Goal: Task Accomplishment & Management: Manage account settings

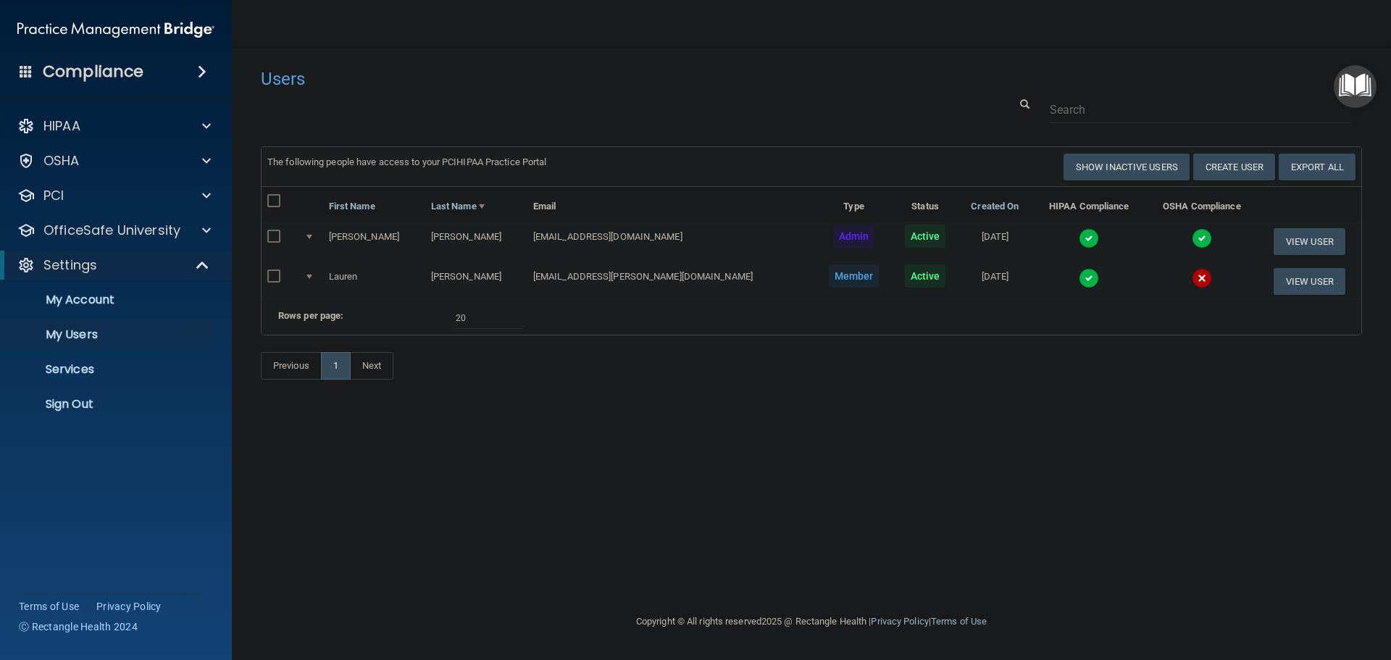
select select "20"
click at [60, 414] on link "Sign Out" at bounding box center [100, 404] width 228 height 29
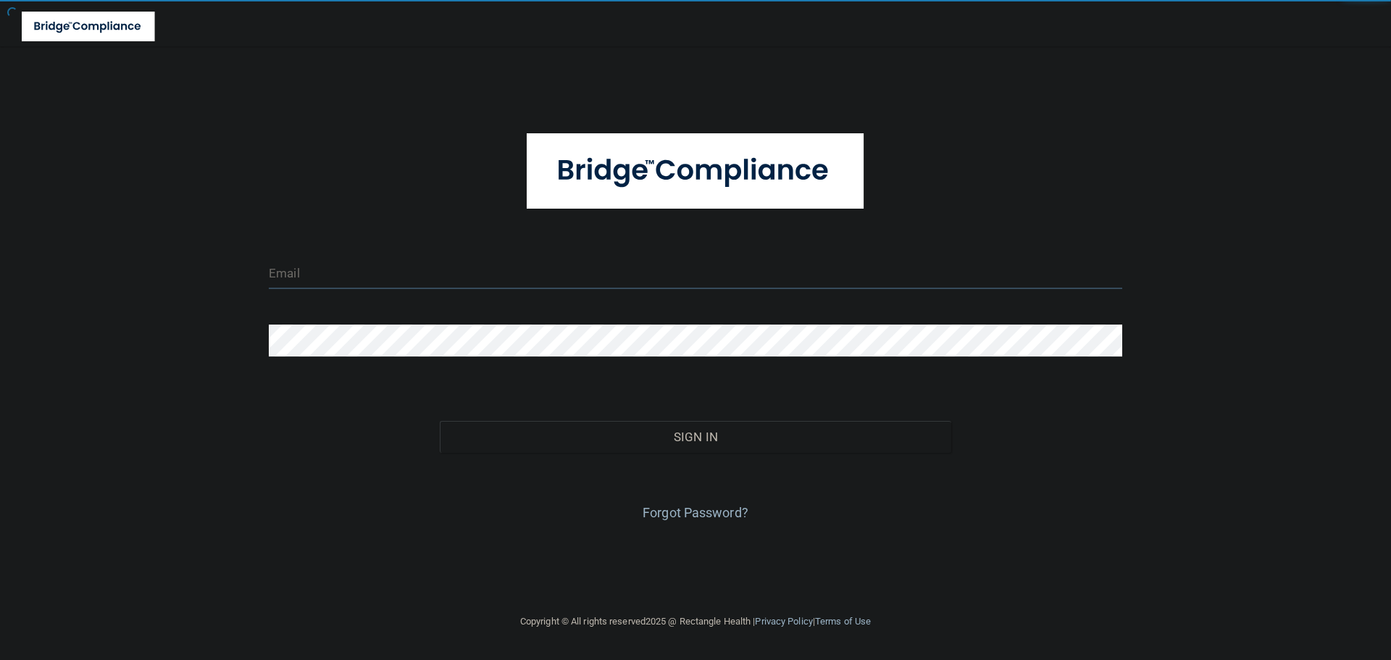
type input "cfletcher@rectanglehealth.com"
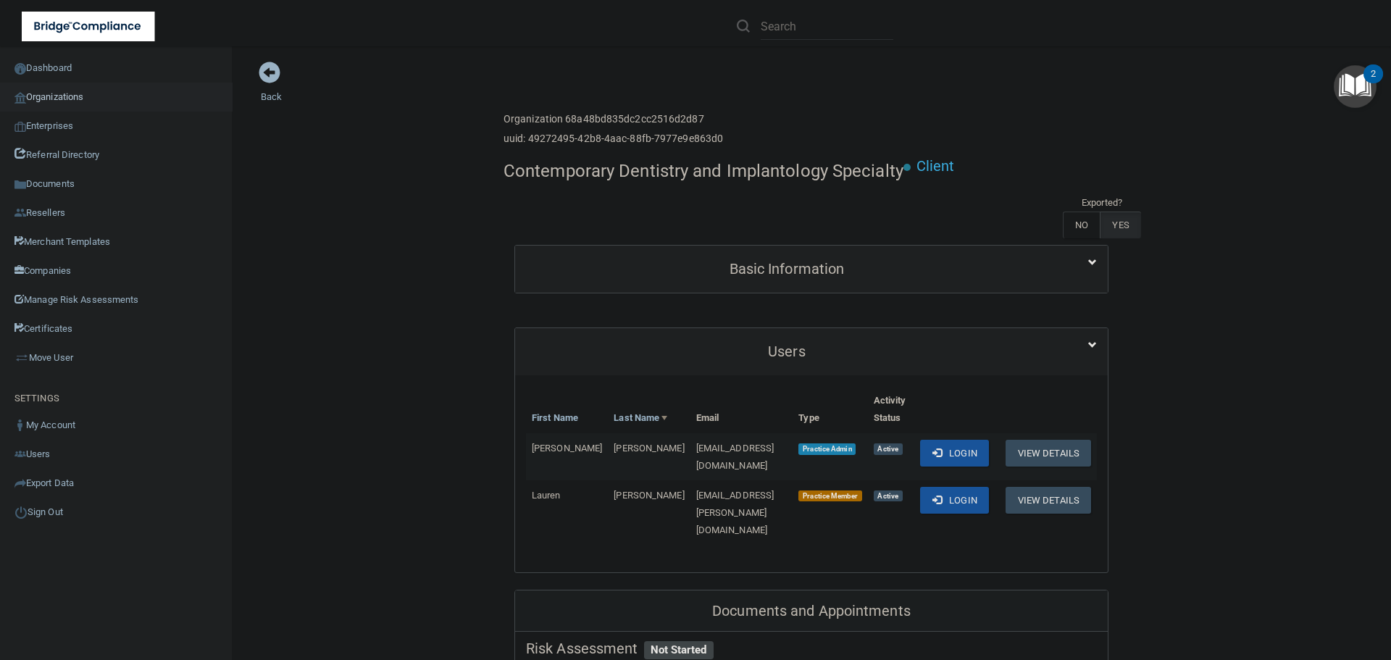
scroll to position [290, 0]
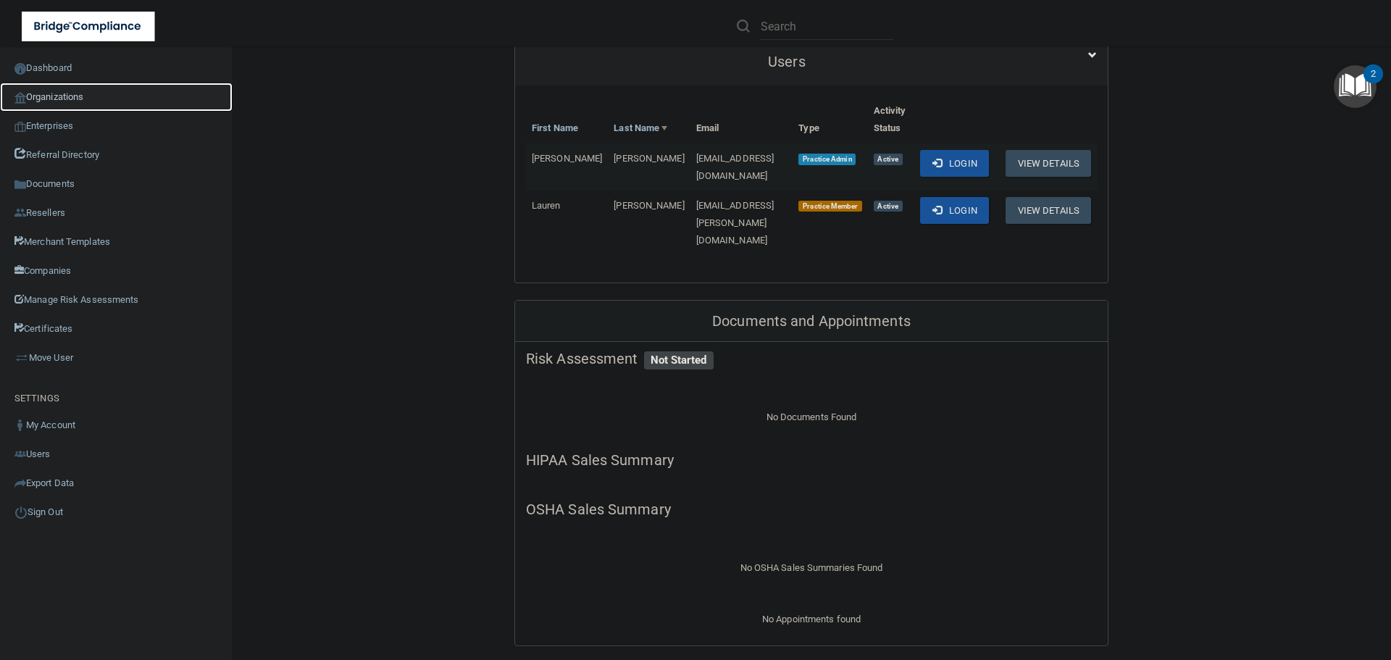
click at [63, 96] on link "Organizations" at bounding box center [116, 97] width 233 height 29
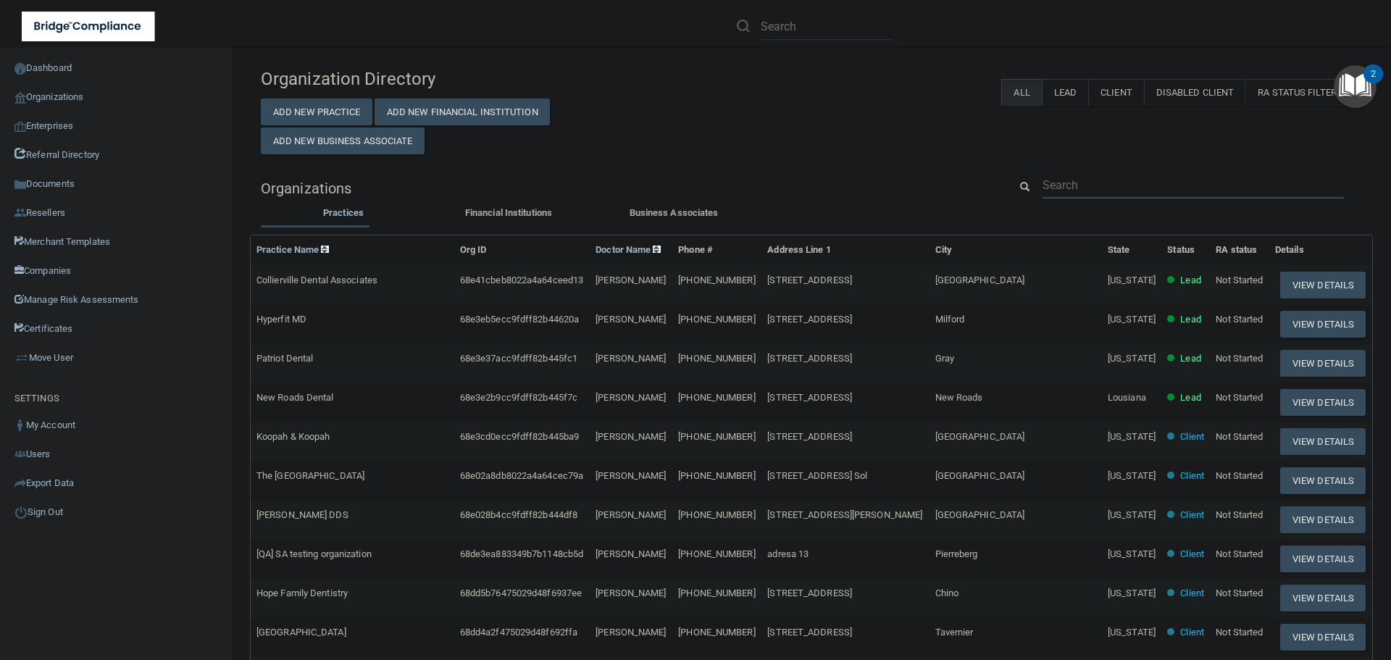
click at [1131, 180] on input "text" at bounding box center [1193, 185] width 301 height 27
paste input "office@12monthsmiles.com"
type input "office@12monthsmiles.com"
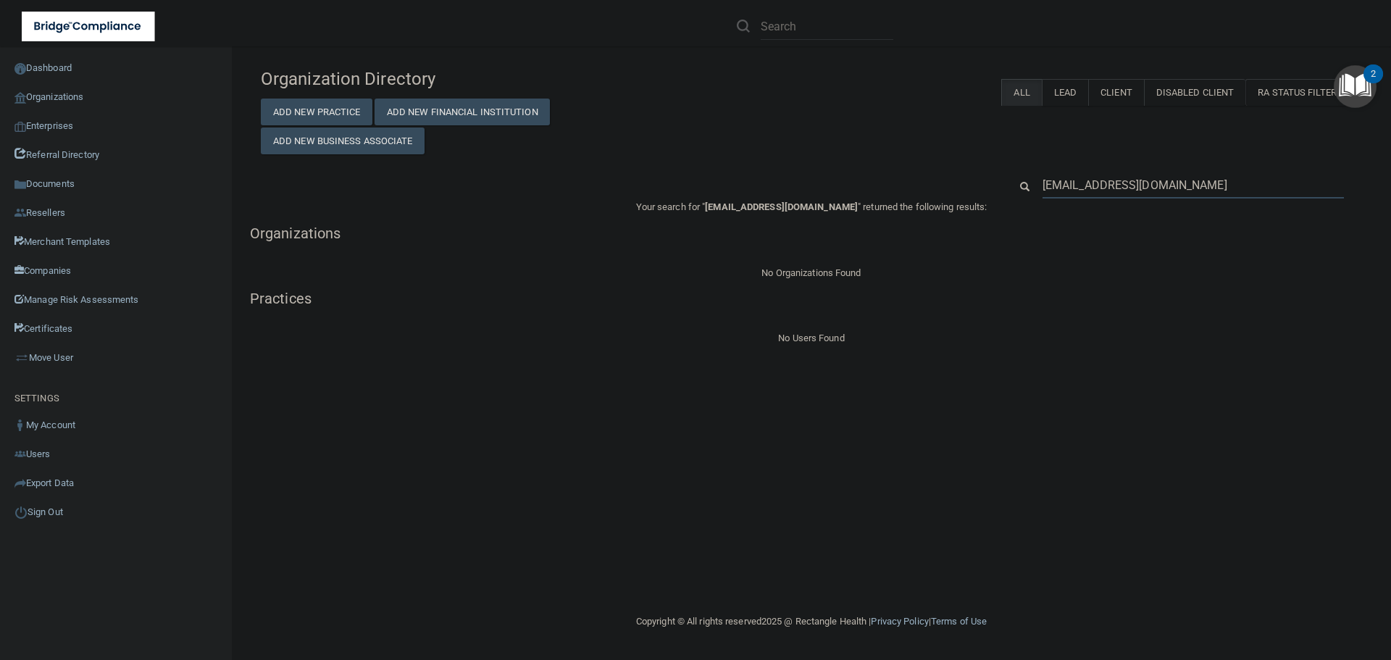
drag, startPoint x: 1211, startPoint y: 188, endPoint x: 1000, endPoint y: 170, distance: 211.7
click at [1000, 170] on div "Organization Directory Add New Practice Add New Financial Institution Add New B…" at bounding box center [811, 204] width 1101 height 286
paste input "12 Month Smiles"
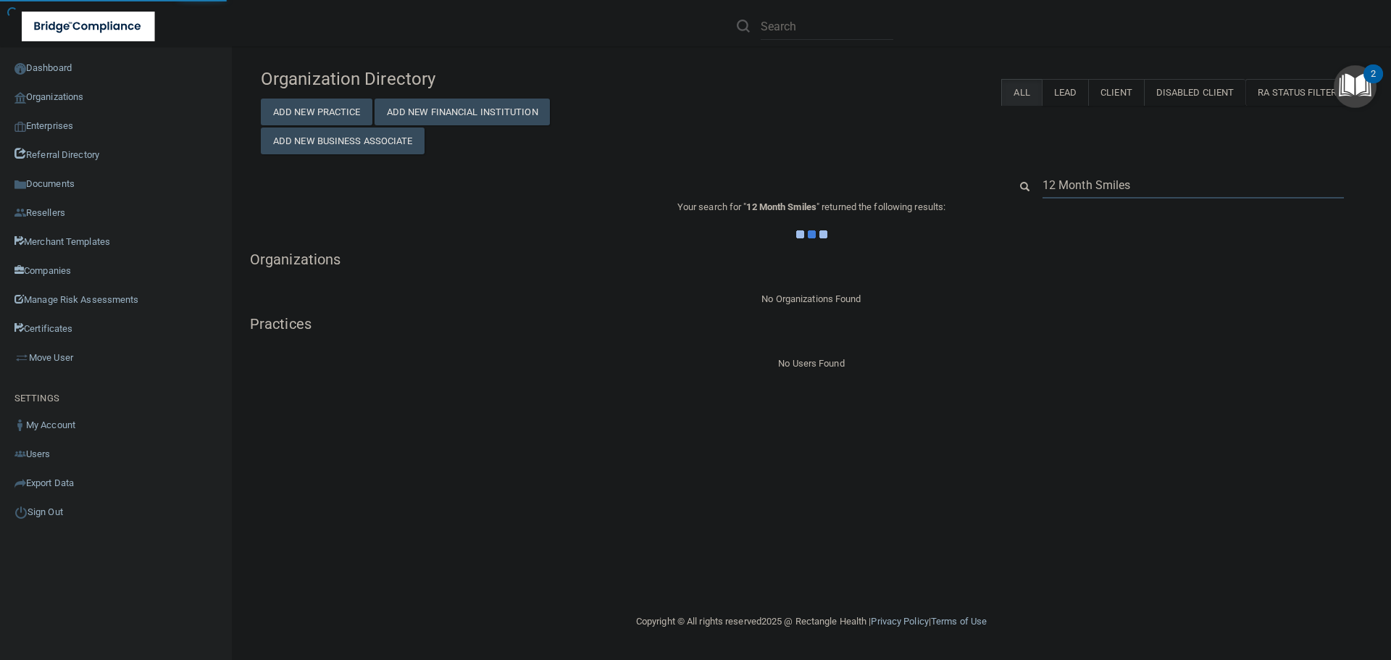
type input "12 Month Smiles"
click at [894, 137] on div "Organization Directory Add New Practice Add New Financial Institution Add New B…" at bounding box center [811, 107] width 1123 height 93
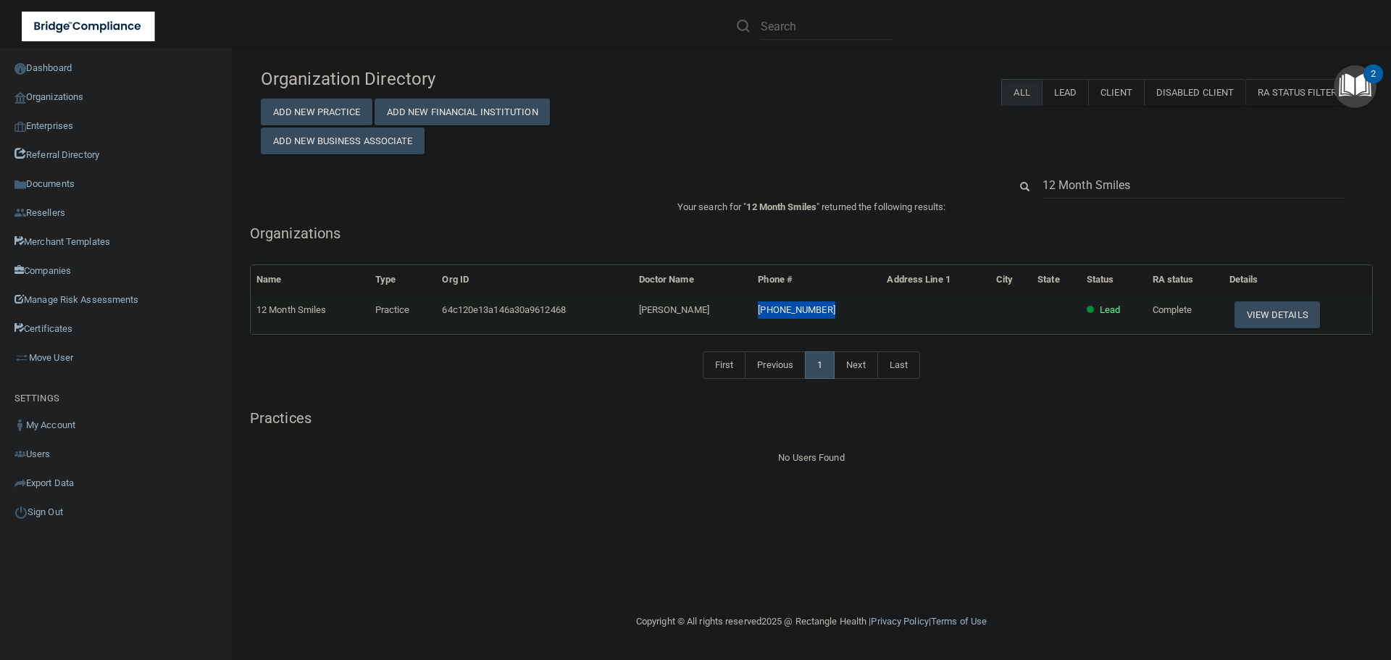
drag, startPoint x: 833, startPoint y: 312, endPoint x: 759, endPoint y: 311, distance: 74.6
click at [759, 311] on tr "12 Month Smiles Practice 64c120e13a146a30a9612468 Tarvinder Arora (203) 469-564…" at bounding box center [812, 314] width 1122 height 39
copy tr "(203) 469-5644"
drag, startPoint x: 1140, startPoint y: 183, endPoint x: 990, endPoint y: 184, distance: 149.3
click at [990, 184] on div "12 Month Smiles" at bounding box center [811, 185] width 1123 height 27
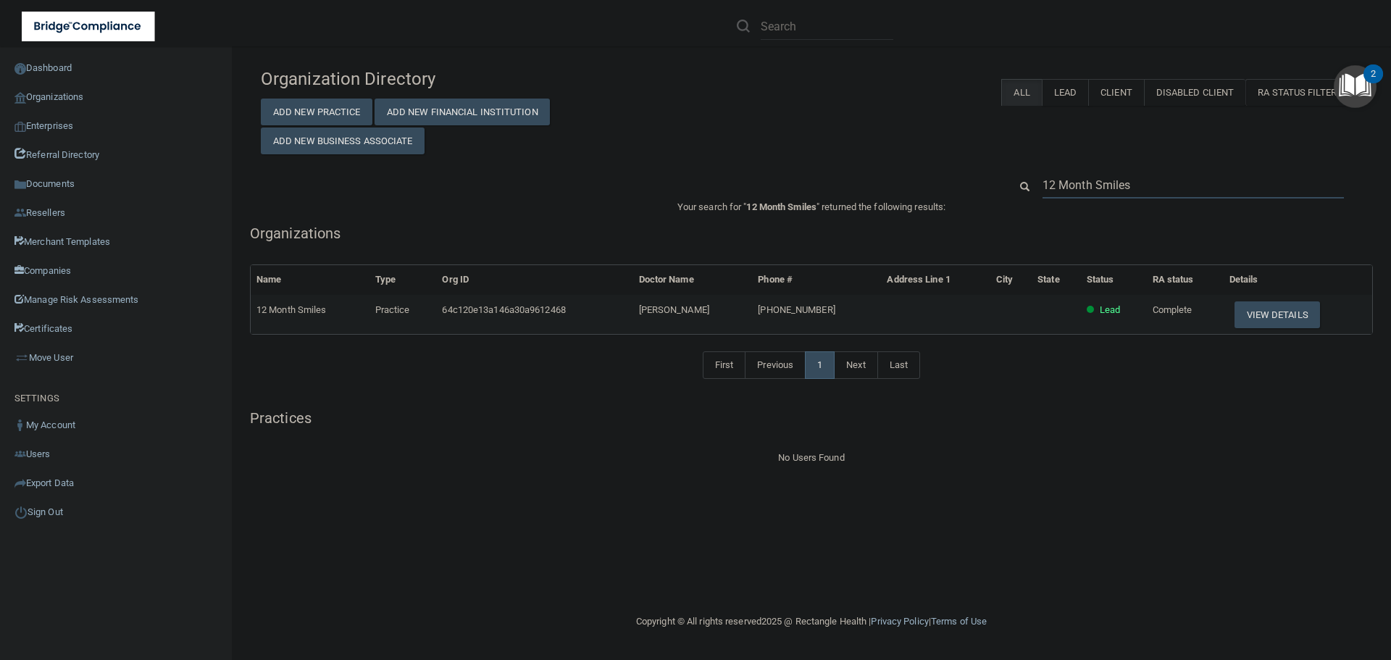
paste input "(203) 469-5644"
type input "(203) 469-5644"
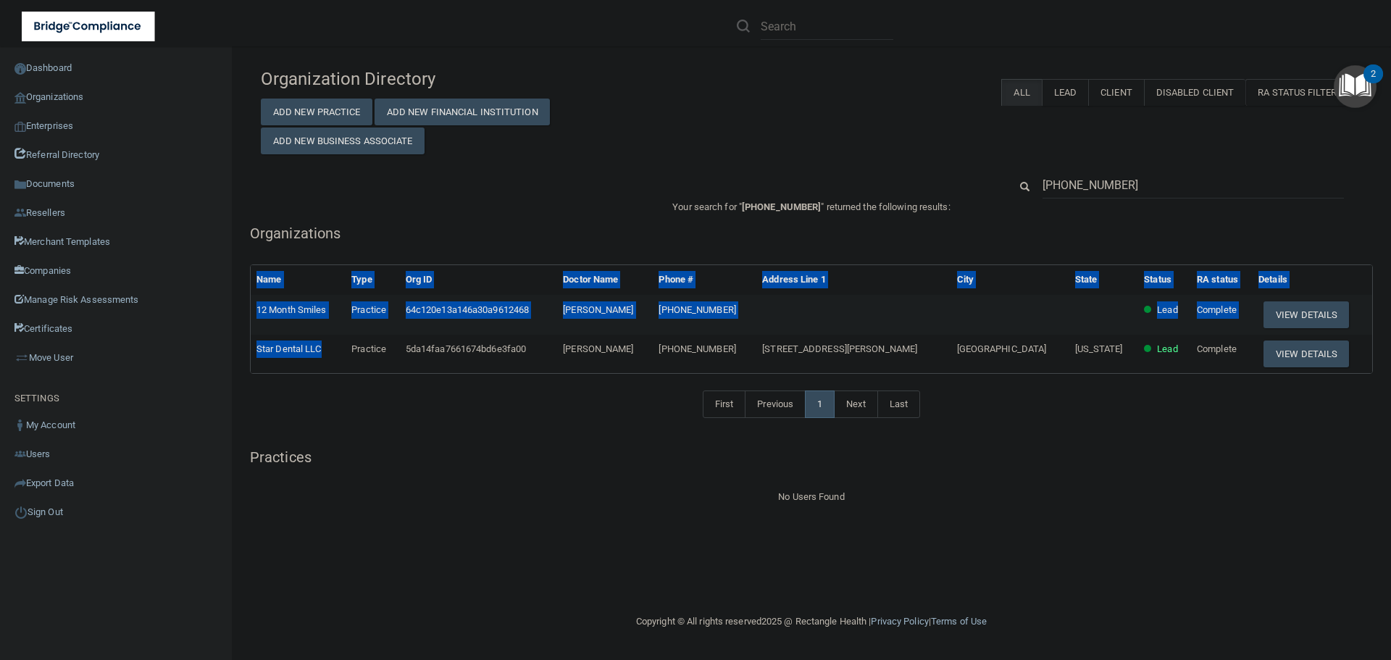
drag, startPoint x: 330, startPoint y: 351, endPoint x: 247, endPoint y: 345, distance: 82.8
click at [247, 345] on div "Name Type Org ID Doctor Name Phone # Address Line 1 City State Status RA status…" at bounding box center [811, 318] width 1145 height 109
click at [265, 355] on td "Star Dental LLC" at bounding box center [298, 354] width 95 height 38
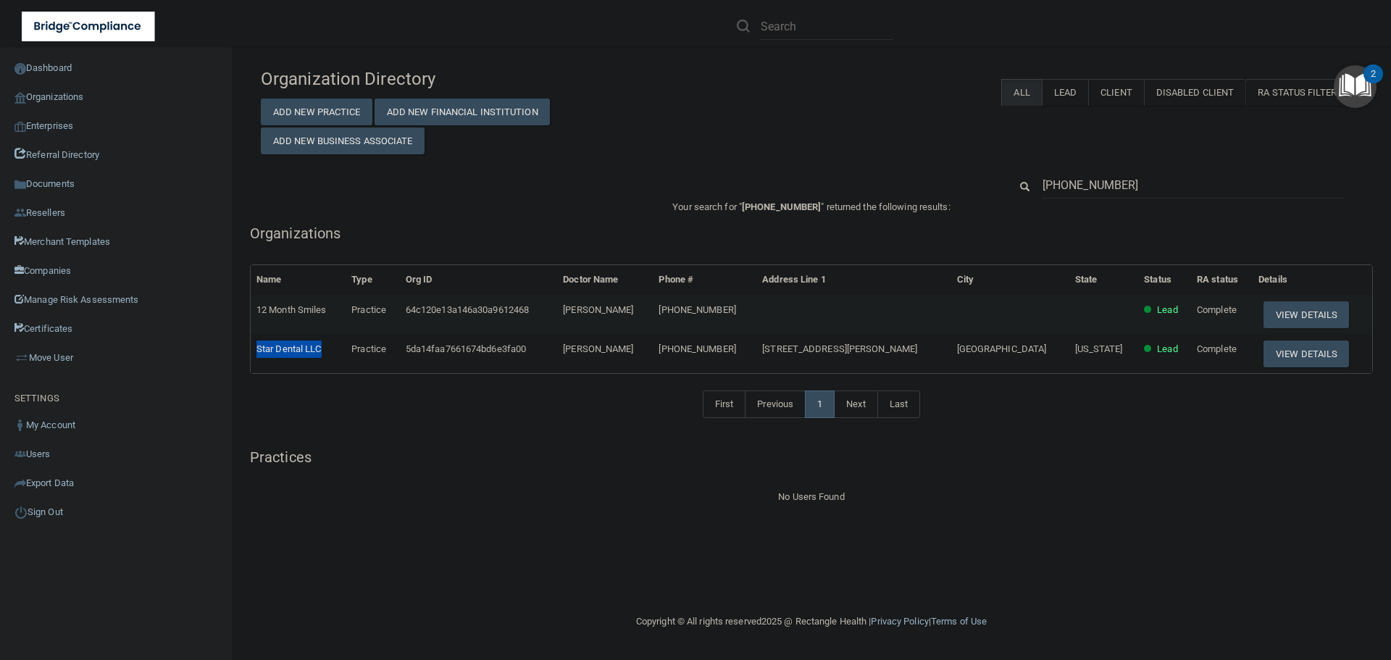
drag, startPoint x: 321, startPoint y: 349, endPoint x: 253, endPoint y: 349, distance: 68.1
click at [253, 349] on td "Star Dental LLC" at bounding box center [298, 354] width 95 height 38
copy span "Star Dental LLC"
drag, startPoint x: 1145, startPoint y: 183, endPoint x: 960, endPoint y: 183, distance: 184.8
click at [960, 183] on div "(203) 469-5644" at bounding box center [811, 185] width 1123 height 27
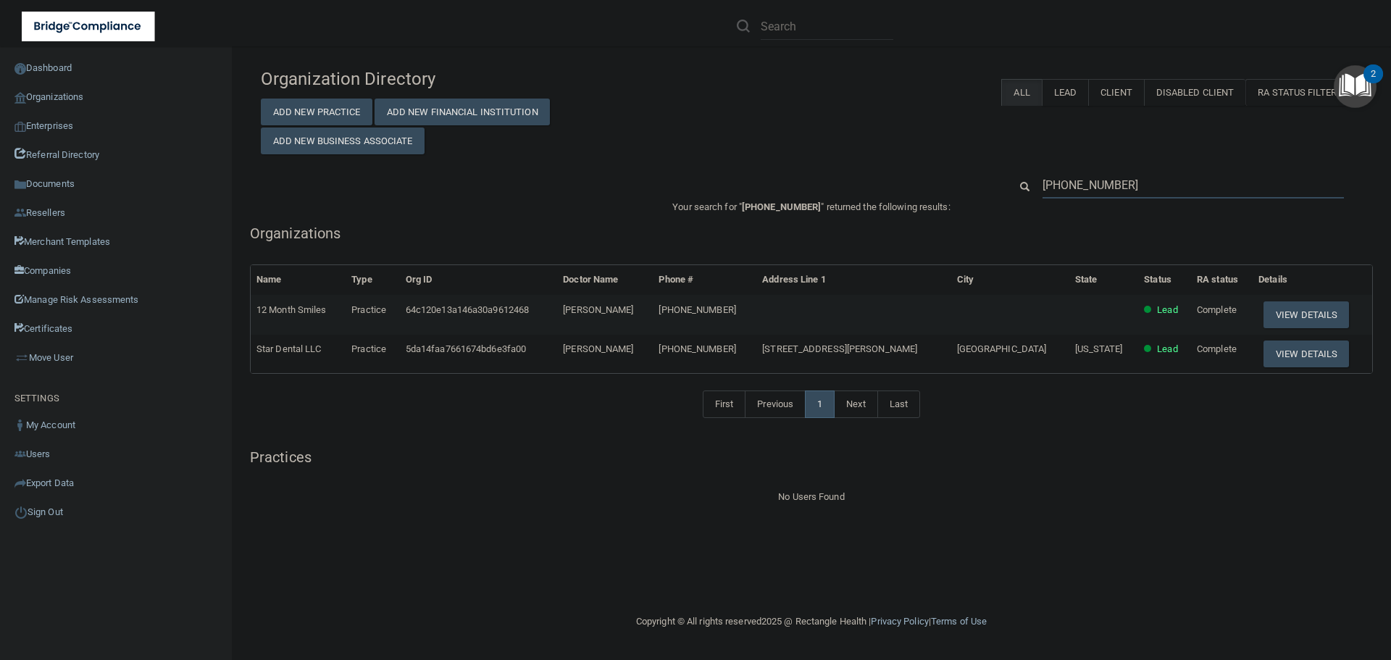
paste input "Star Dental LLC"
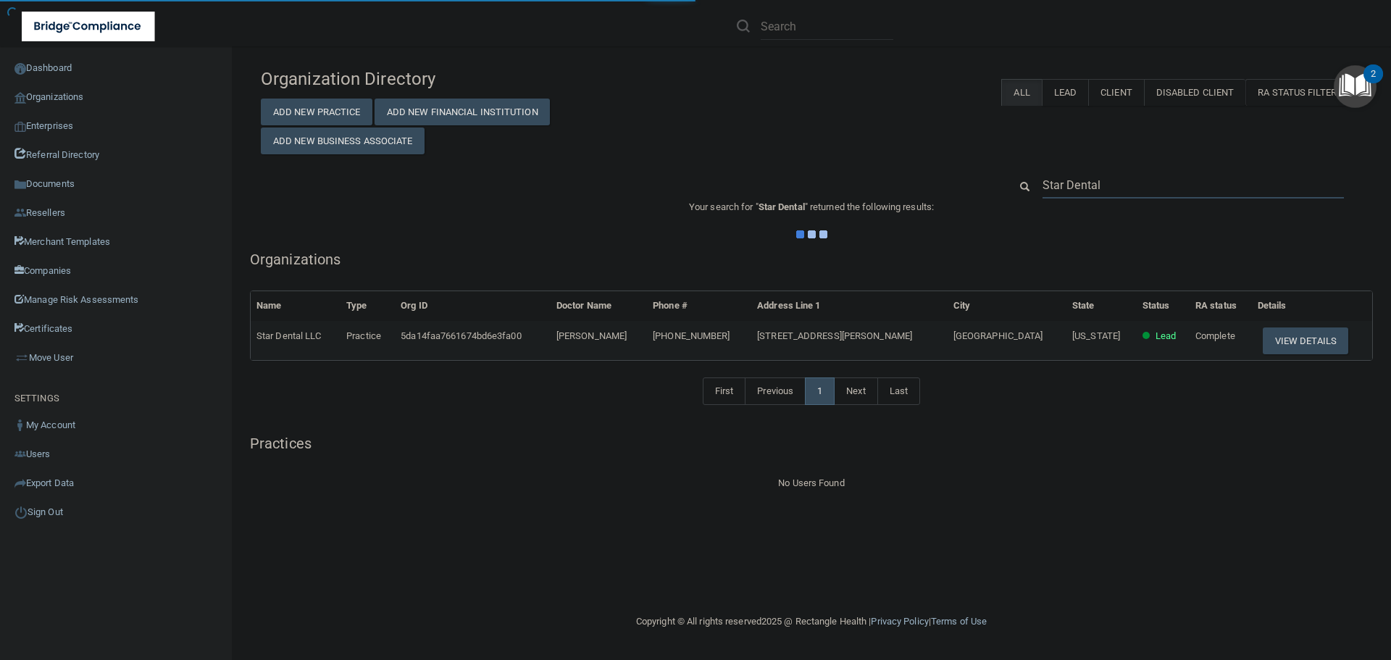
type input "Star Dental"
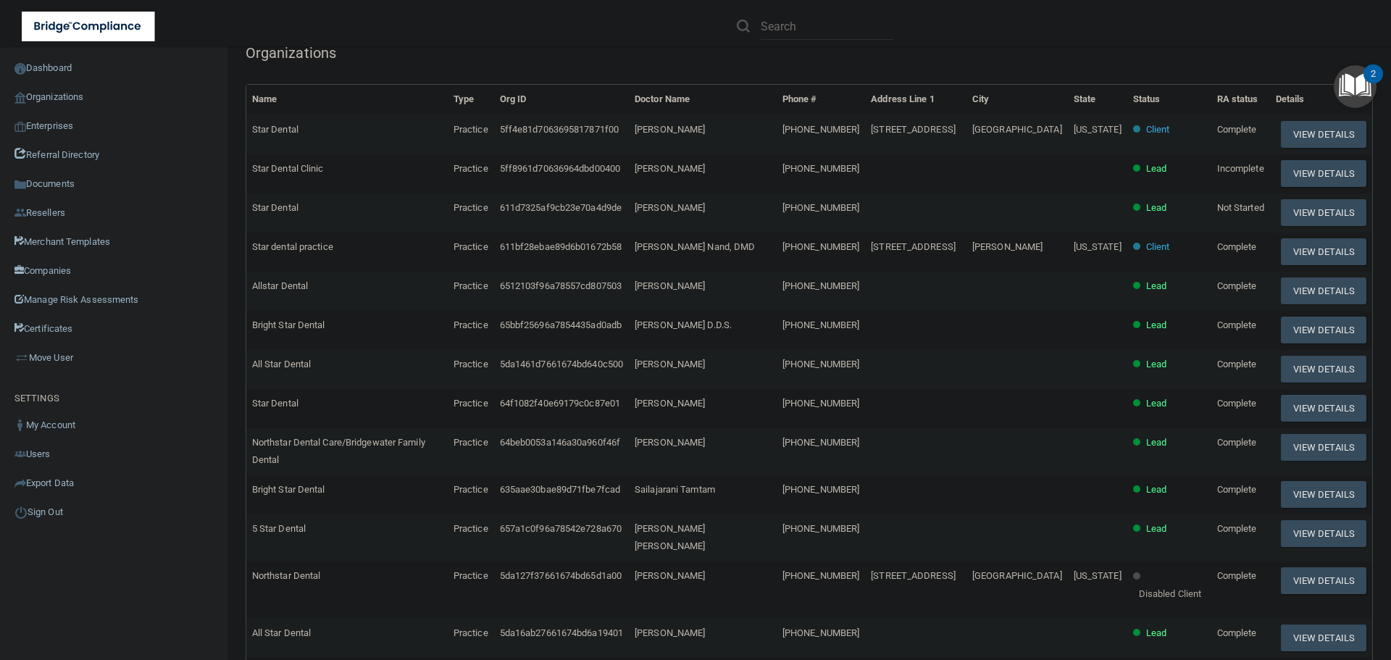
scroll to position [122, 0]
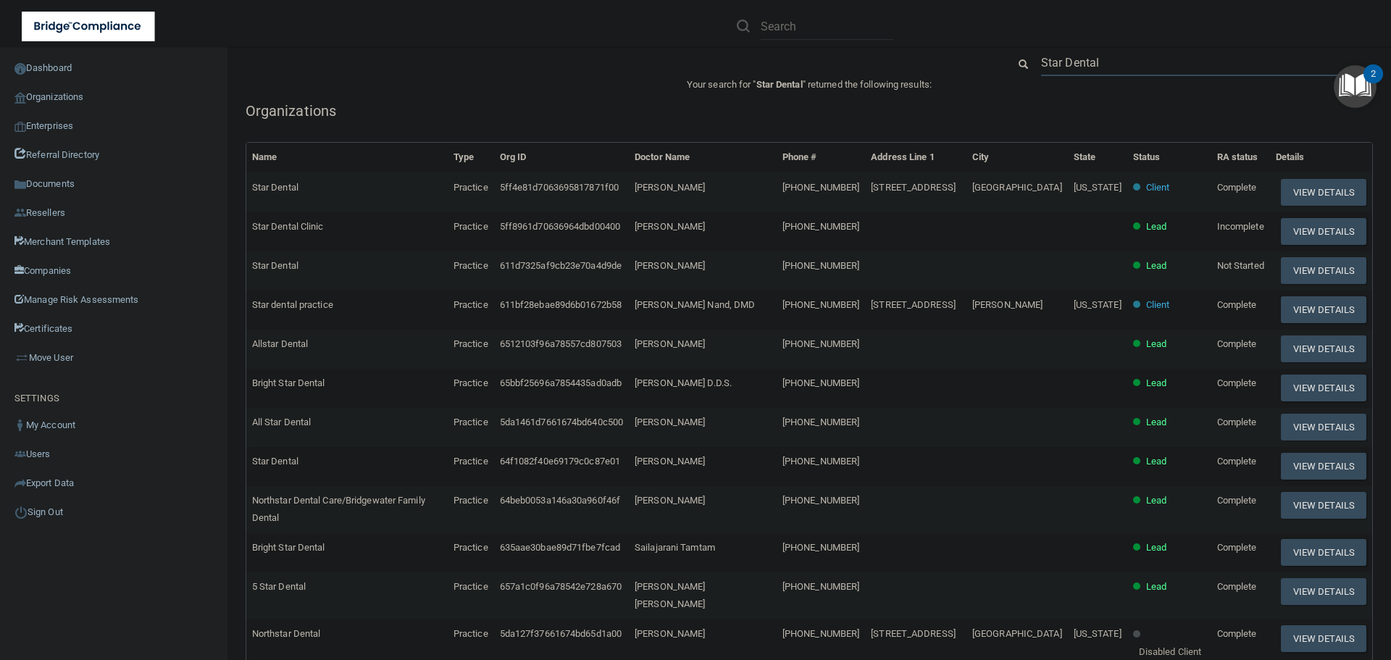
drag, startPoint x: 1124, startPoint y: 62, endPoint x: 1006, endPoint y: 61, distance: 117.4
click at [1006, 61] on div "Star Dental" at bounding box center [1185, 62] width 376 height 27
paste input "[EMAIL_ADDRESS][DOMAIN_NAME]"
type input "[EMAIL_ADDRESS][DOMAIN_NAME]"
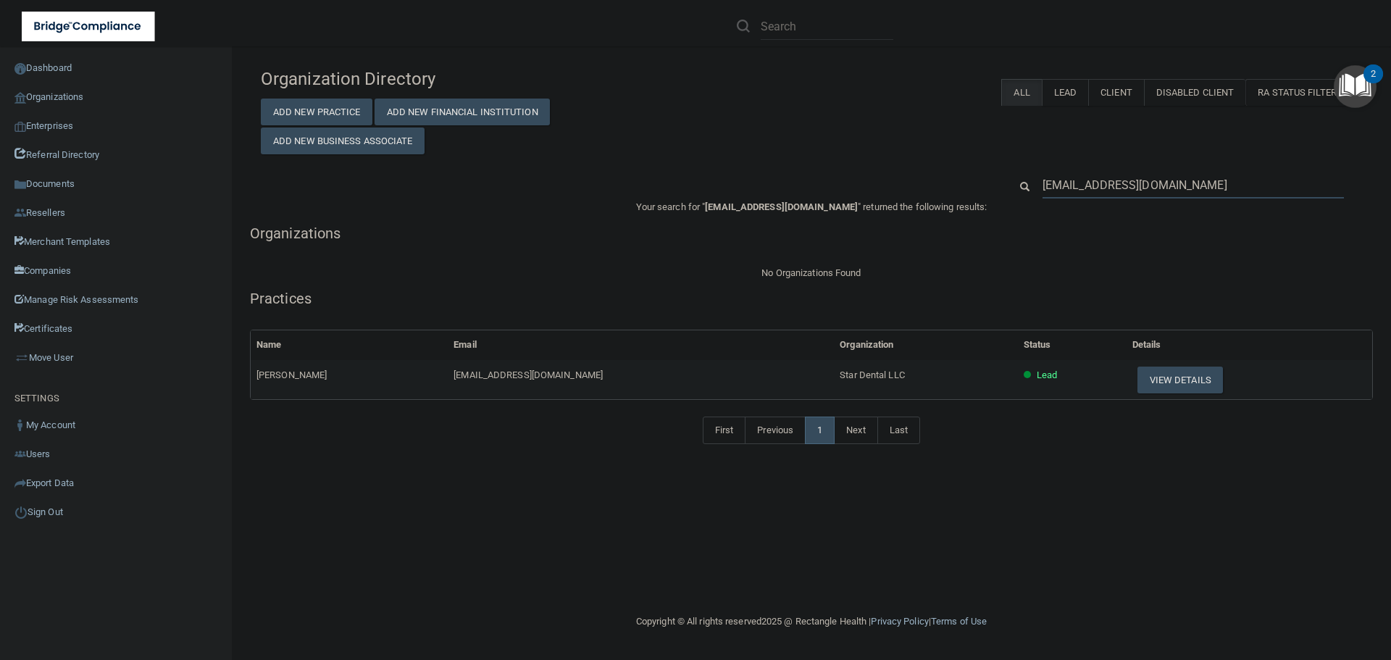
drag, startPoint x: 1190, startPoint y: 187, endPoint x: 998, endPoint y: 186, distance: 192.7
click at [998, 186] on div "[EMAIL_ADDRESS][DOMAIN_NAME]" at bounding box center [811, 185] width 1123 height 27
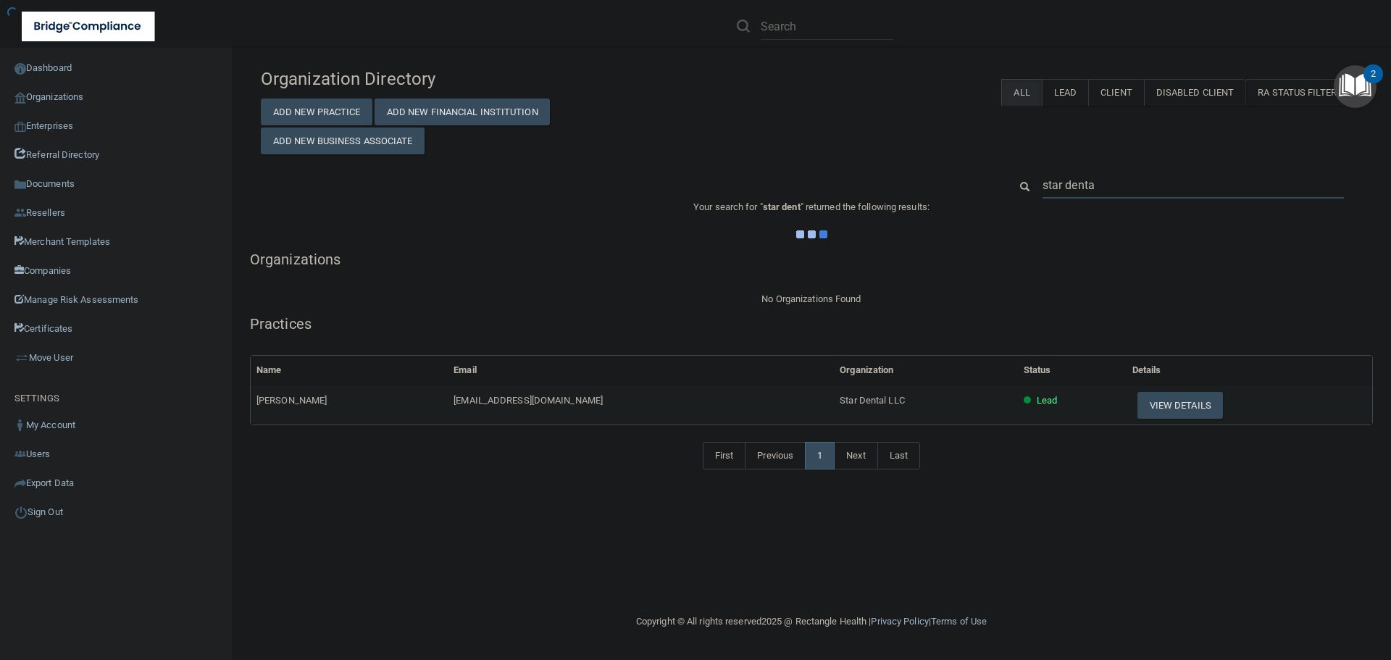
type input "star dental"
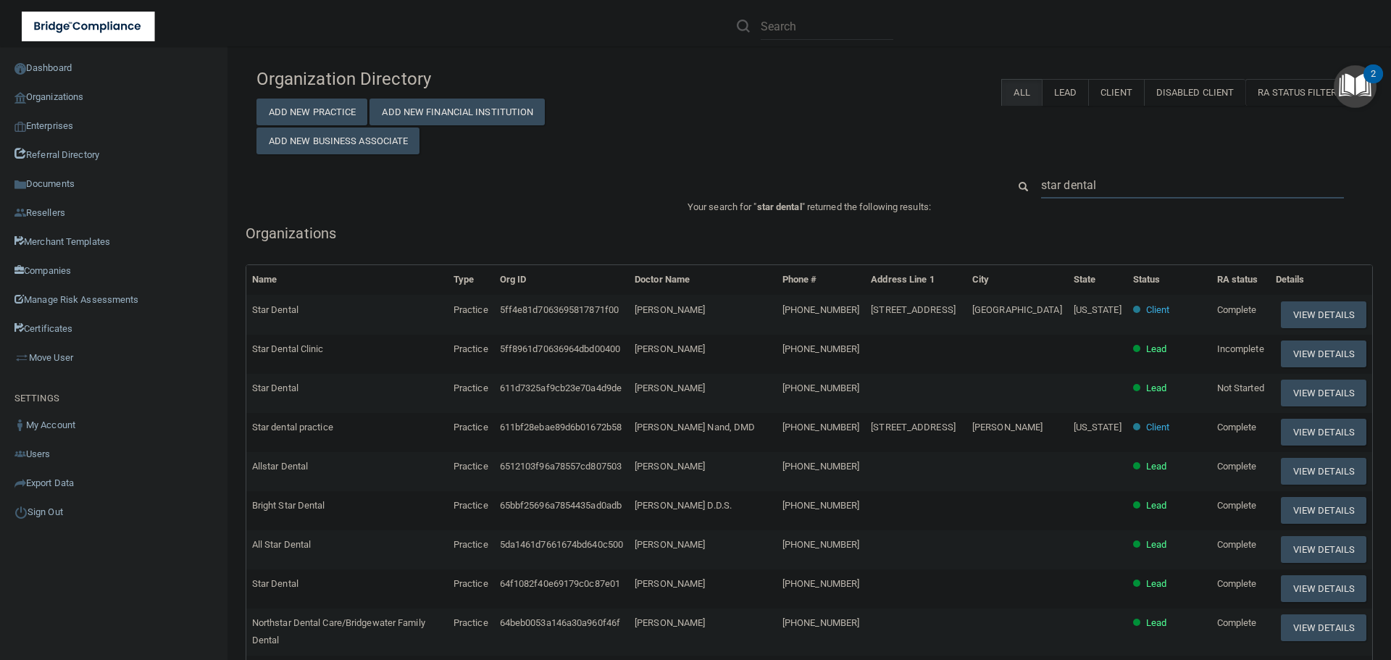
drag, startPoint x: 1060, startPoint y: 193, endPoint x: 997, endPoint y: 185, distance: 63.6
click at [997, 185] on div "star dental" at bounding box center [1185, 185] width 376 height 27
paste input "300 Hemingway Avenue"
type input "300 Hemingway Avenue"
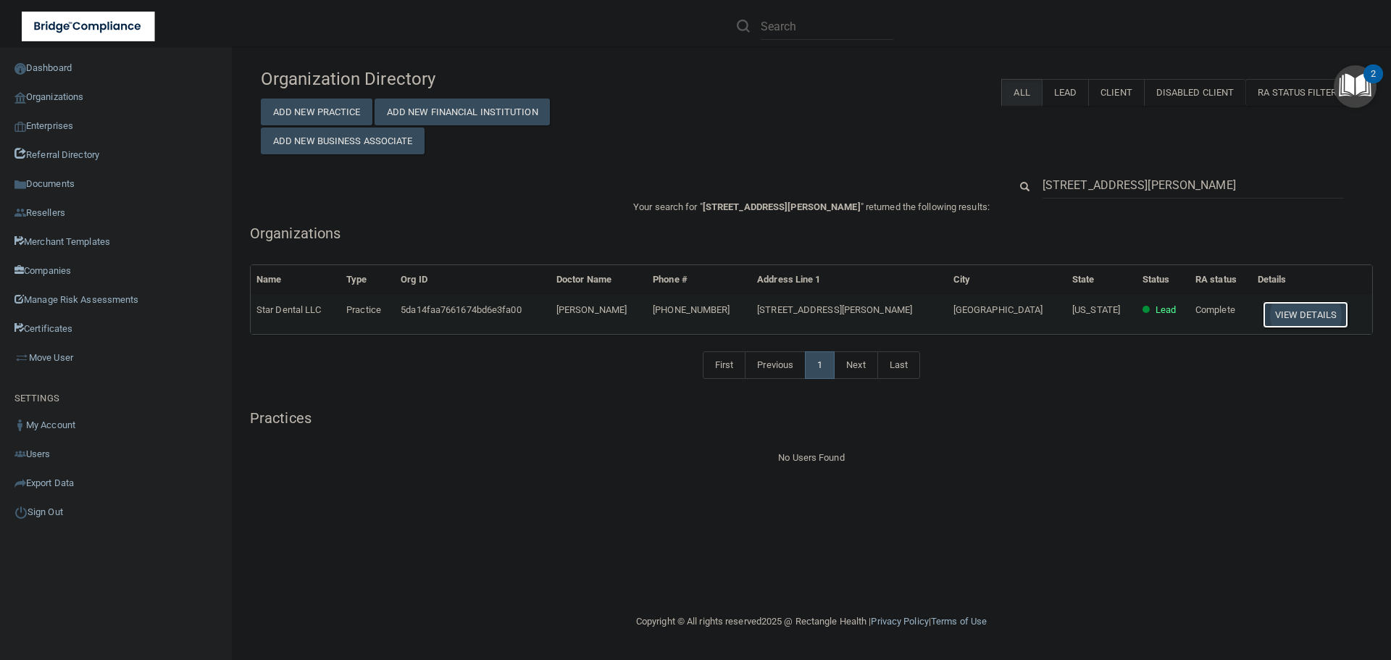
click at [1281, 310] on button "View Details" at bounding box center [1305, 314] width 85 height 27
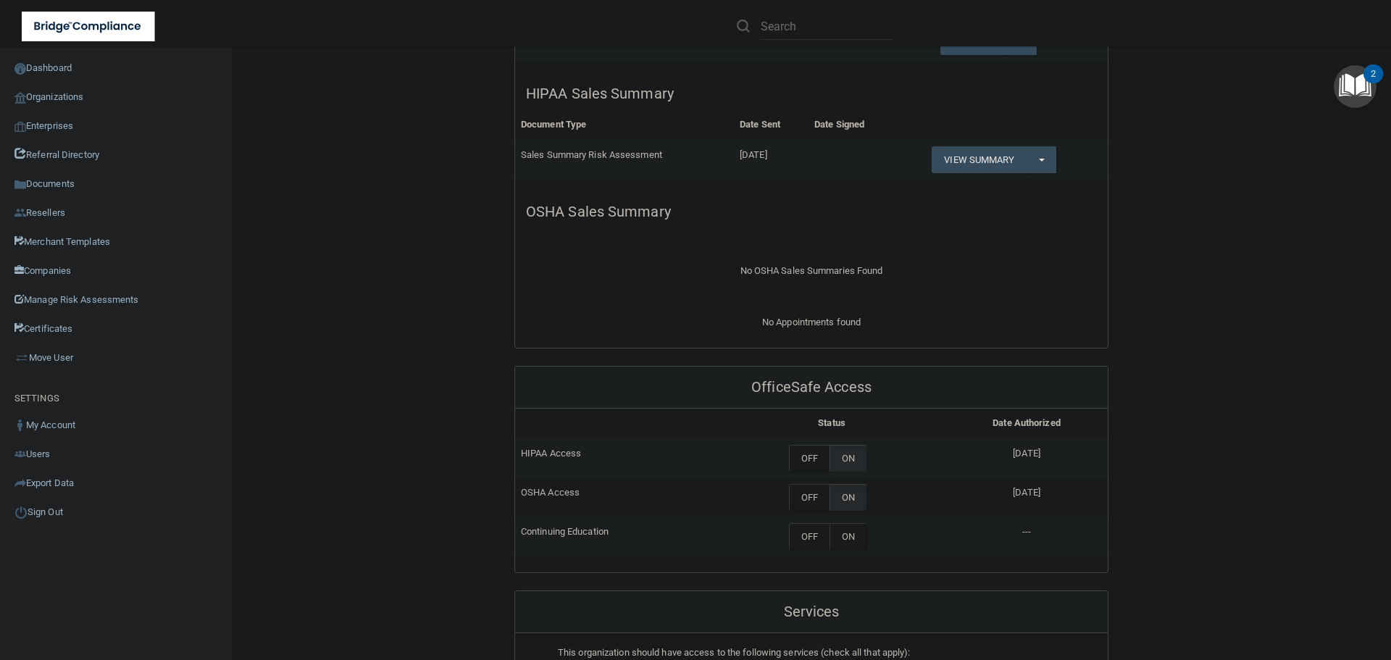
scroll to position [72, 0]
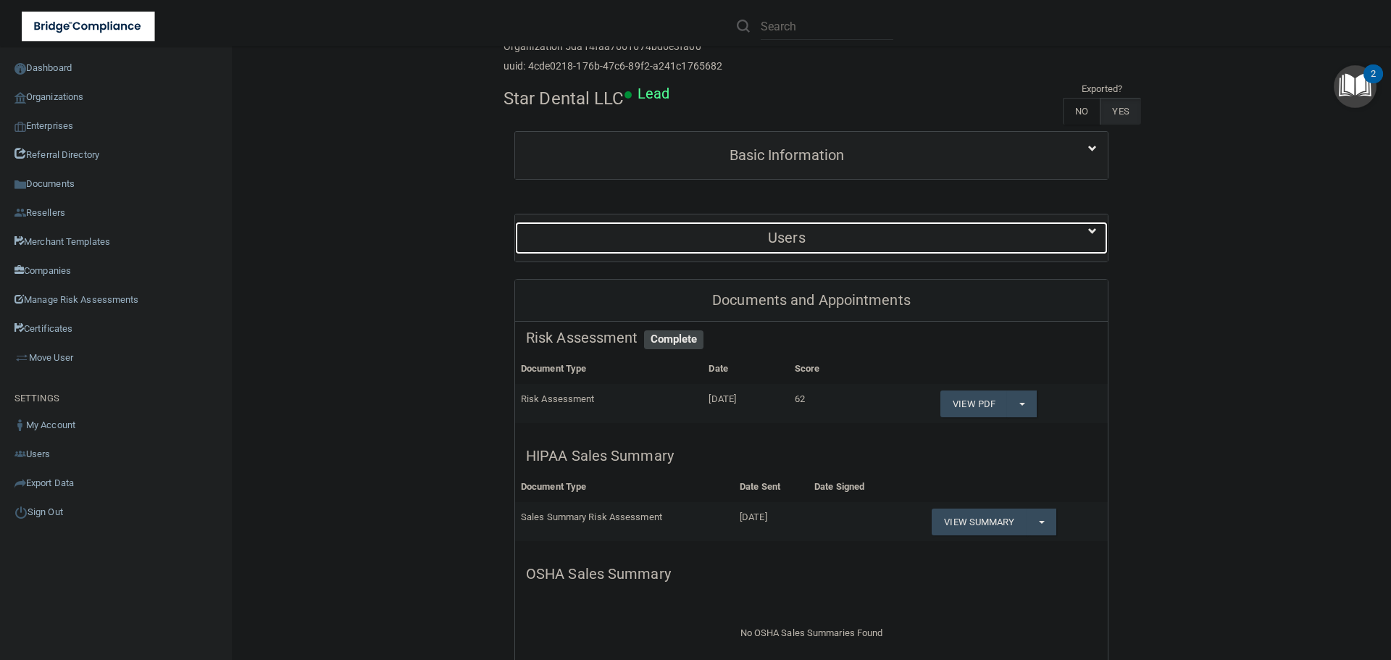
click at [839, 238] on h5 "Users" at bounding box center [787, 238] width 522 height 16
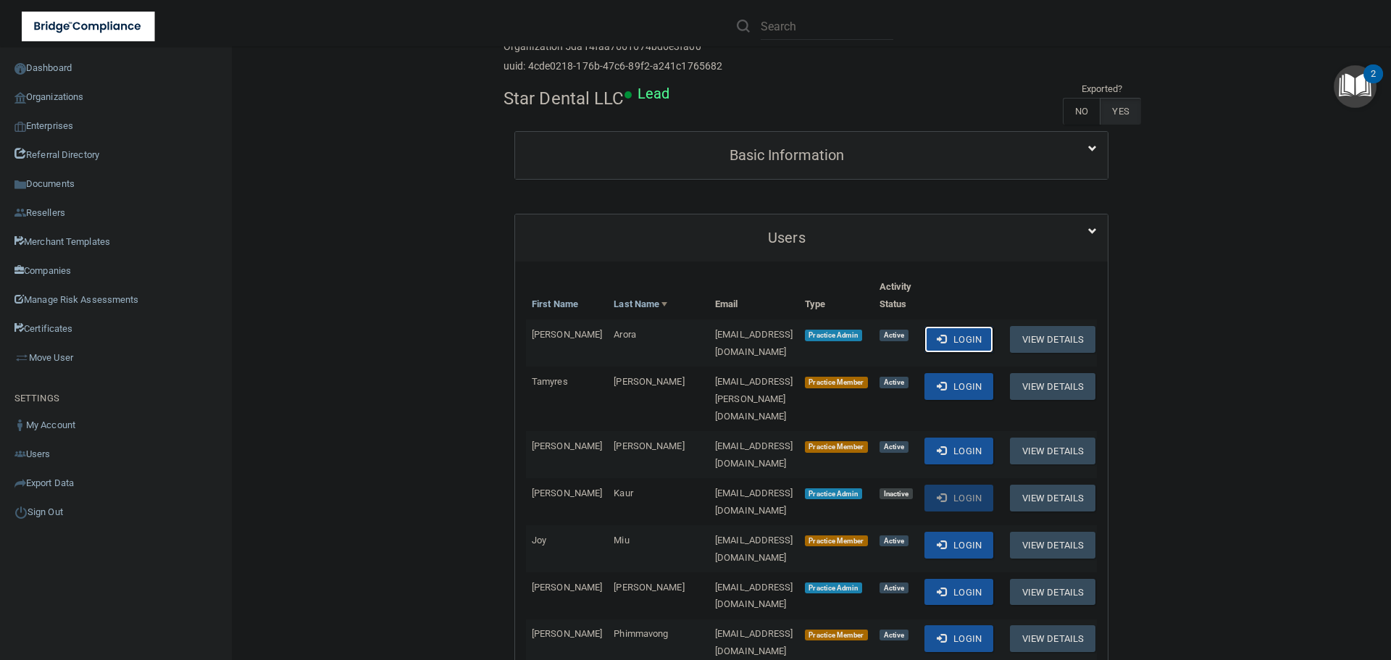
click at [976, 343] on button "Login" at bounding box center [959, 339] width 69 height 27
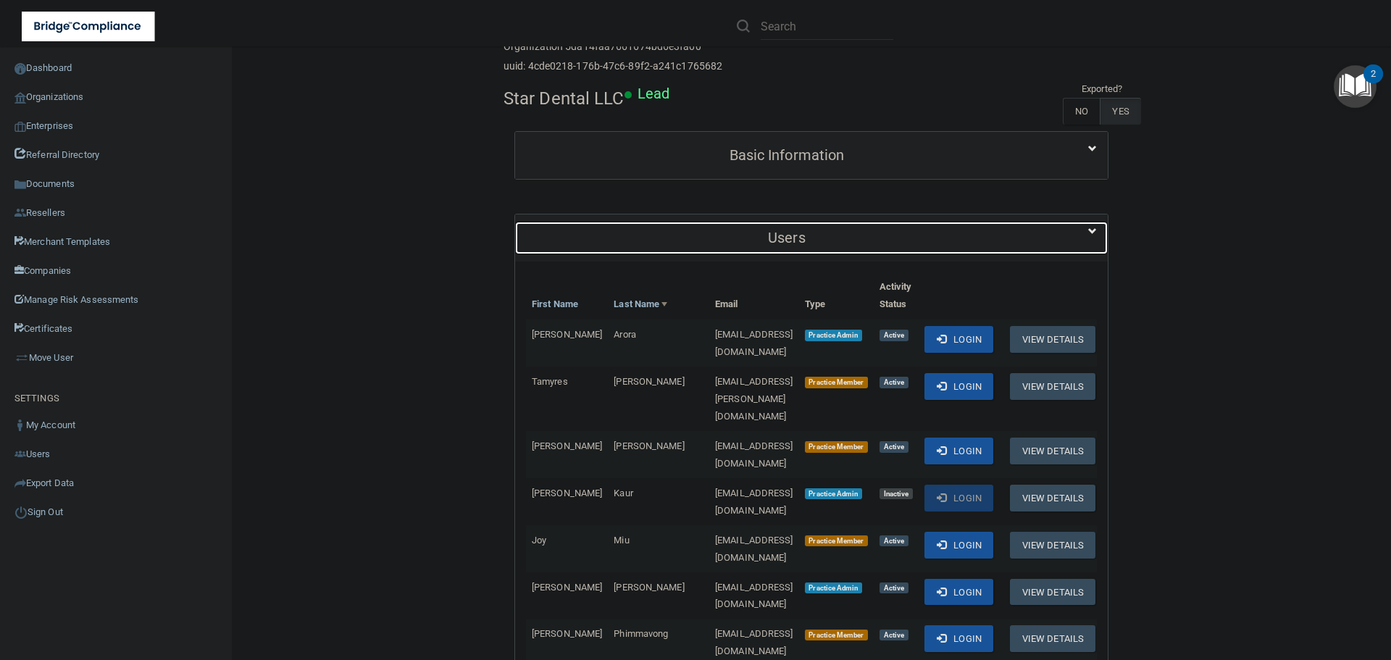
click at [714, 246] on div "Users" at bounding box center [786, 238] width 543 height 33
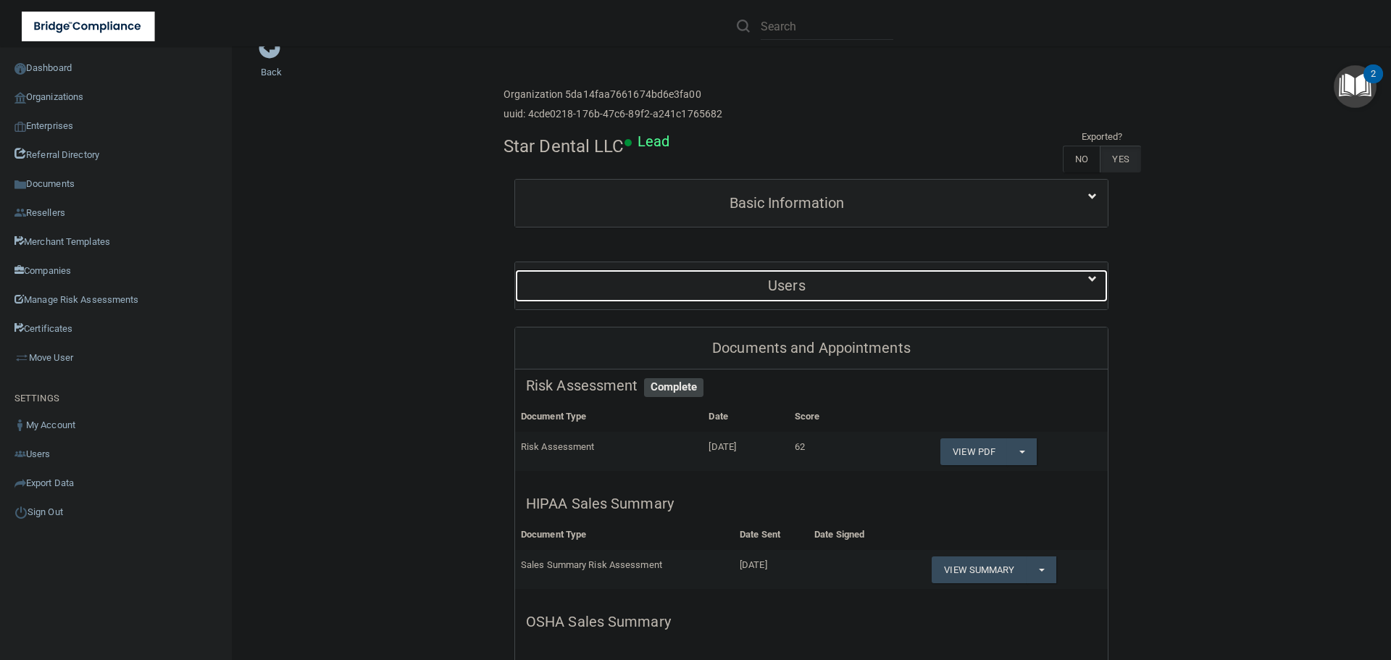
scroll to position [0, 0]
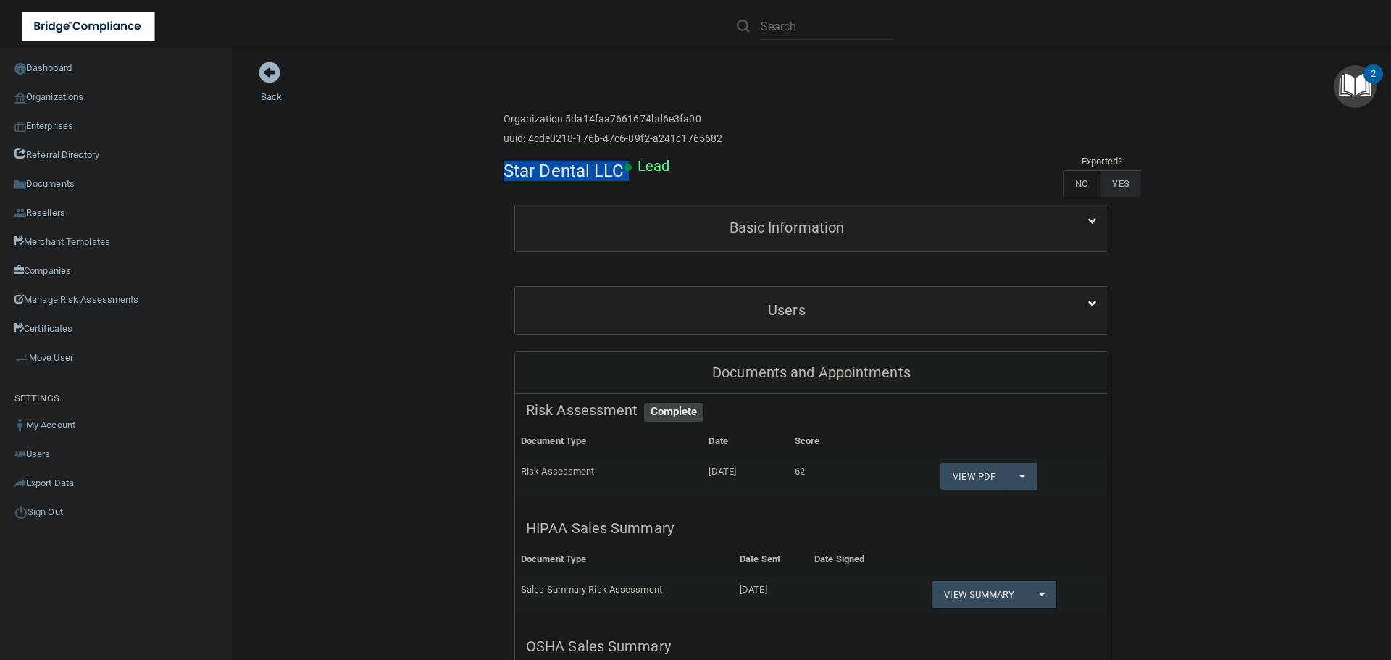
drag, startPoint x: 652, startPoint y: 167, endPoint x: 640, endPoint y: 167, distance: 12.3
click at [640, 167] on div "Star Dental LLC Lead Exported? NO YES" at bounding box center [812, 178] width 616 height 50
click at [741, 167] on div "Star Dental LLC Lead Exported? NO YES" at bounding box center [812, 178] width 616 height 50
click at [267, 95] on link "Back" at bounding box center [271, 88] width 21 height 28
drag, startPoint x: 618, startPoint y: 175, endPoint x: 492, endPoint y: 176, distance: 126.1
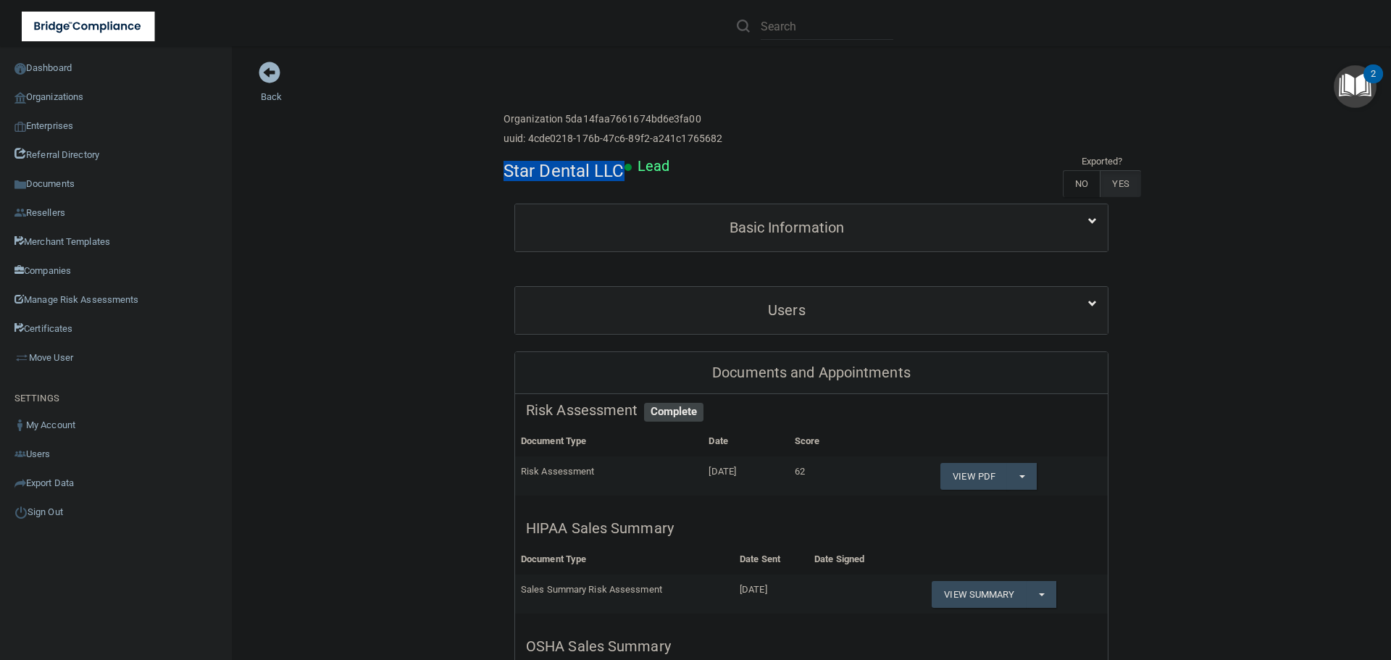
copy h4 "Star Dental LLC"
click at [59, 94] on link "Organizations" at bounding box center [116, 97] width 233 height 29
click at [60, 93] on link "Organizations" at bounding box center [116, 97] width 233 height 29
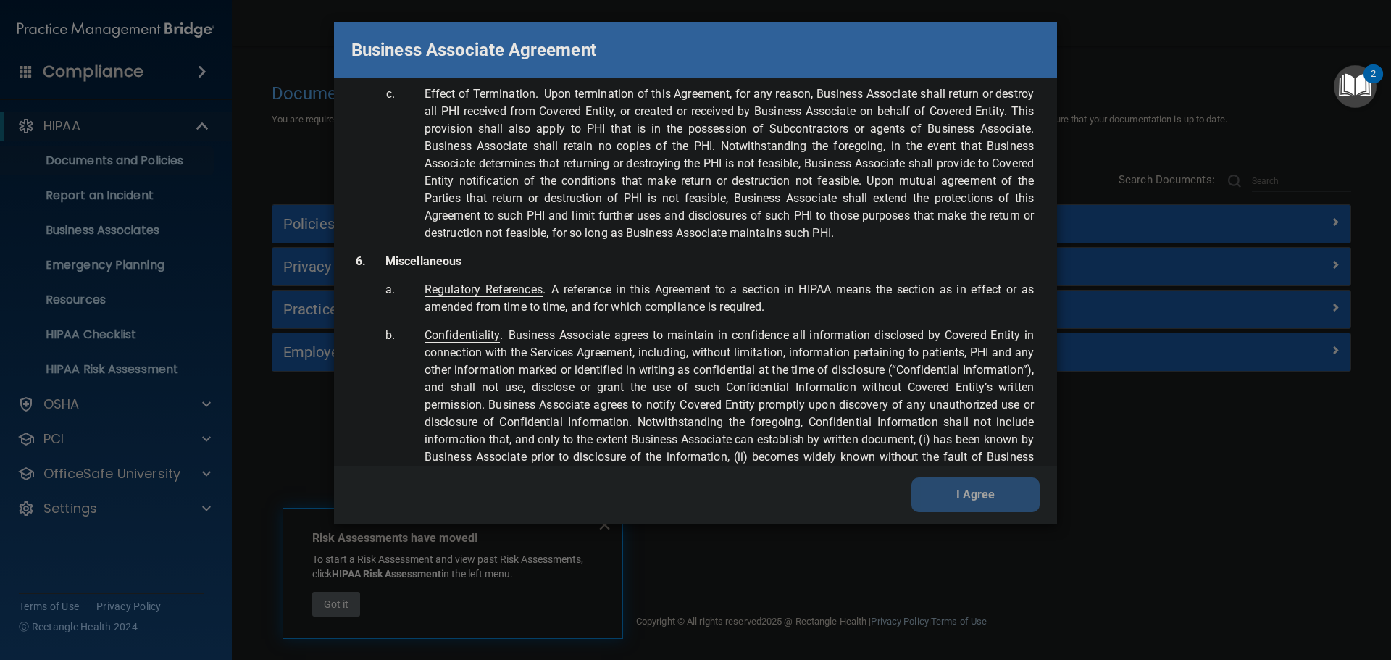
scroll to position [2955, 0]
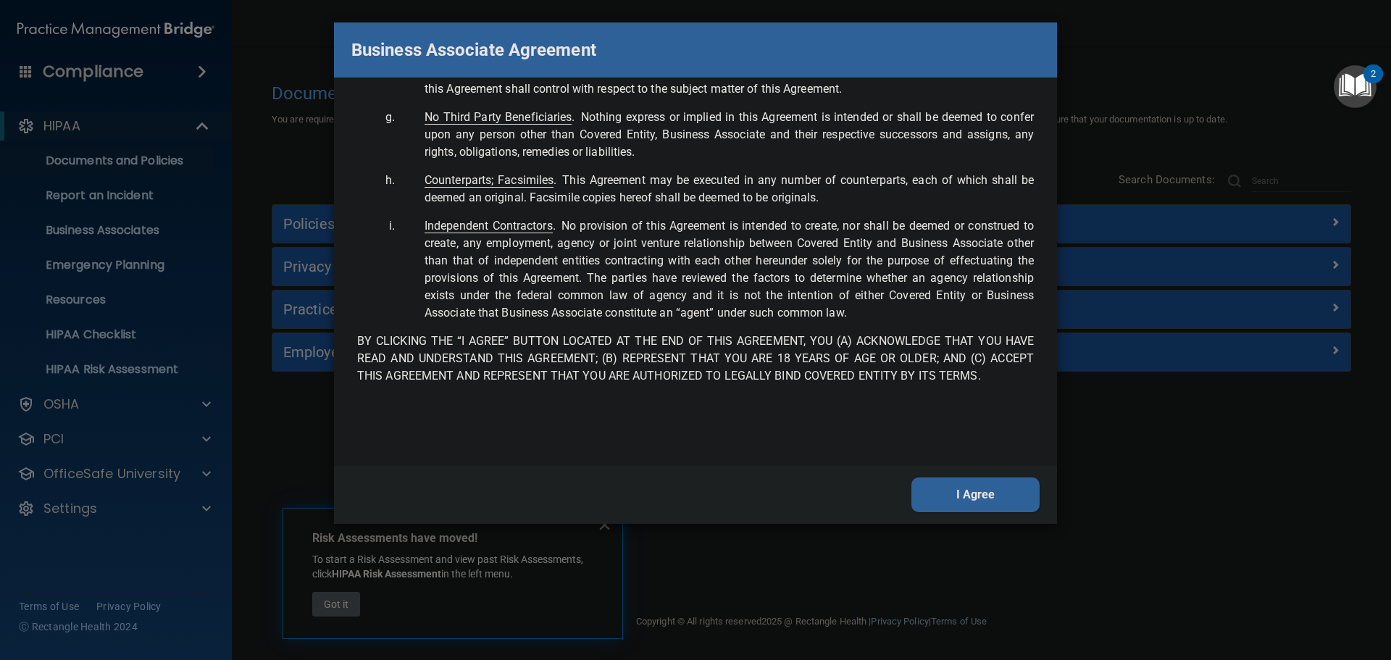
click at [996, 500] on button "I Agree" at bounding box center [976, 494] width 128 height 35
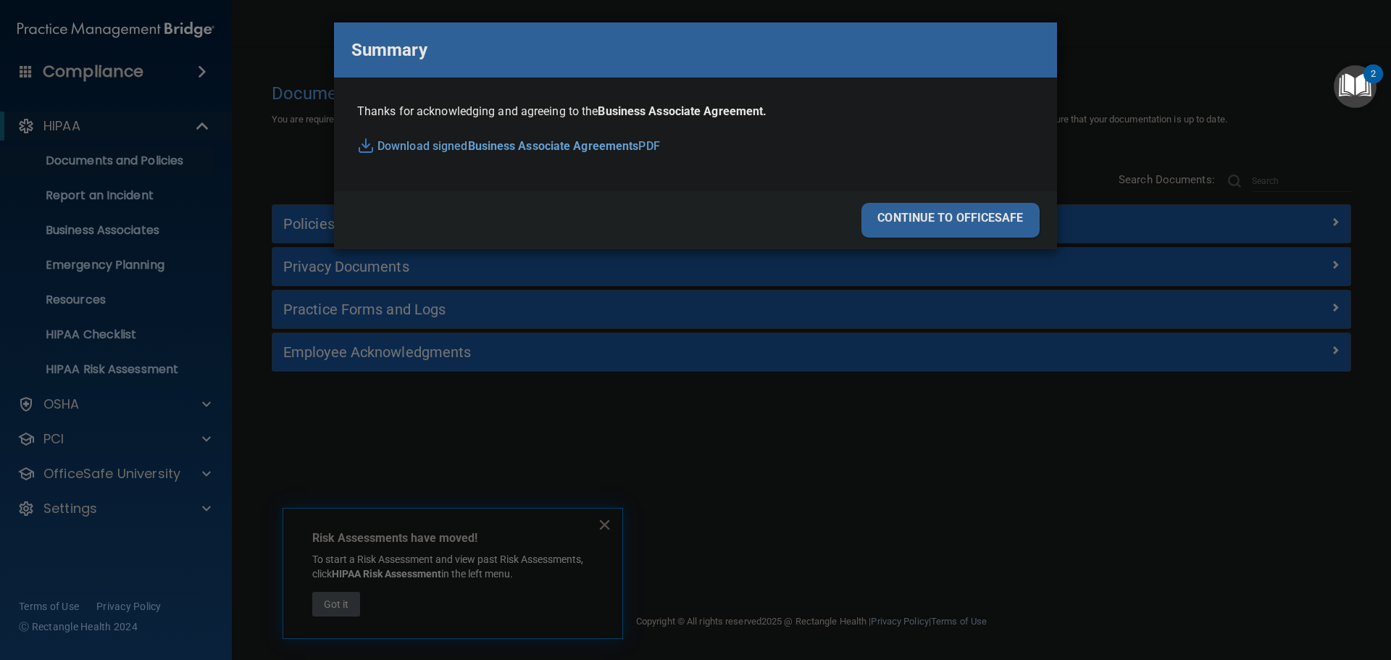
click at [953, 221] on div "continue to officesafe" at bounding box center [951, 220] width 178 height 35
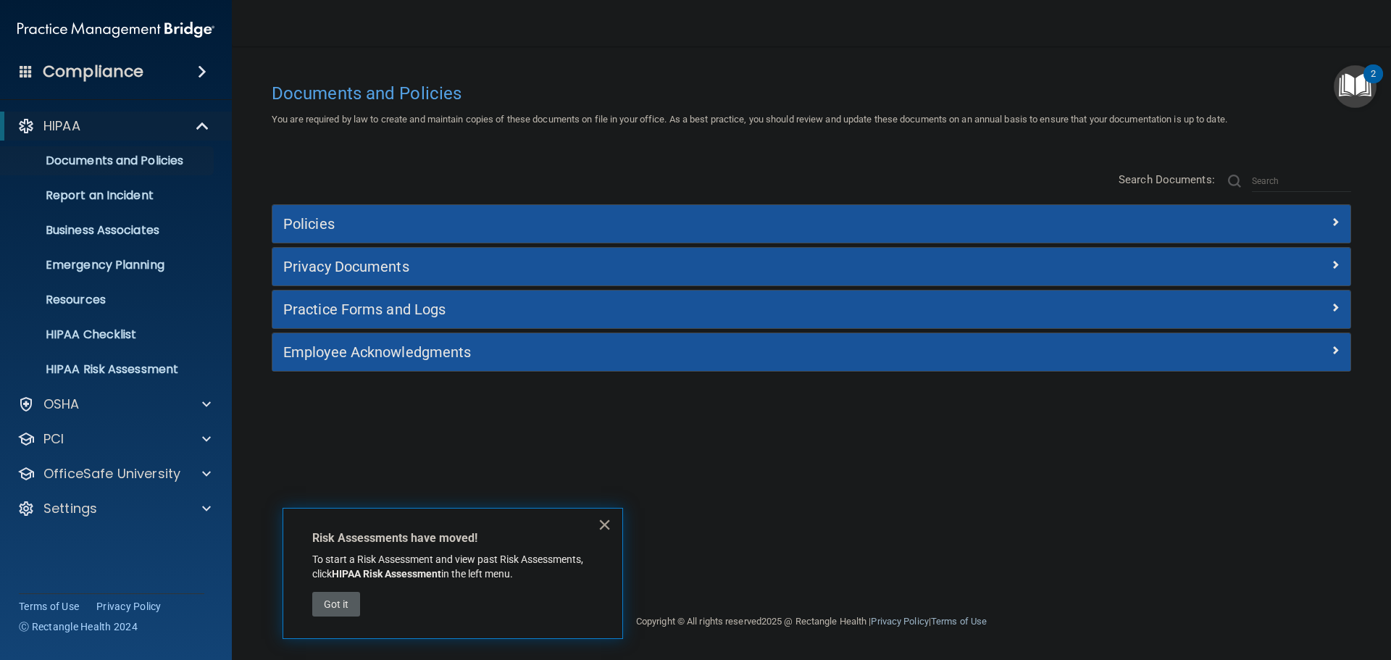
click at [609, 527] on button "×" at bounding box center [605, 524] width 14 height 23
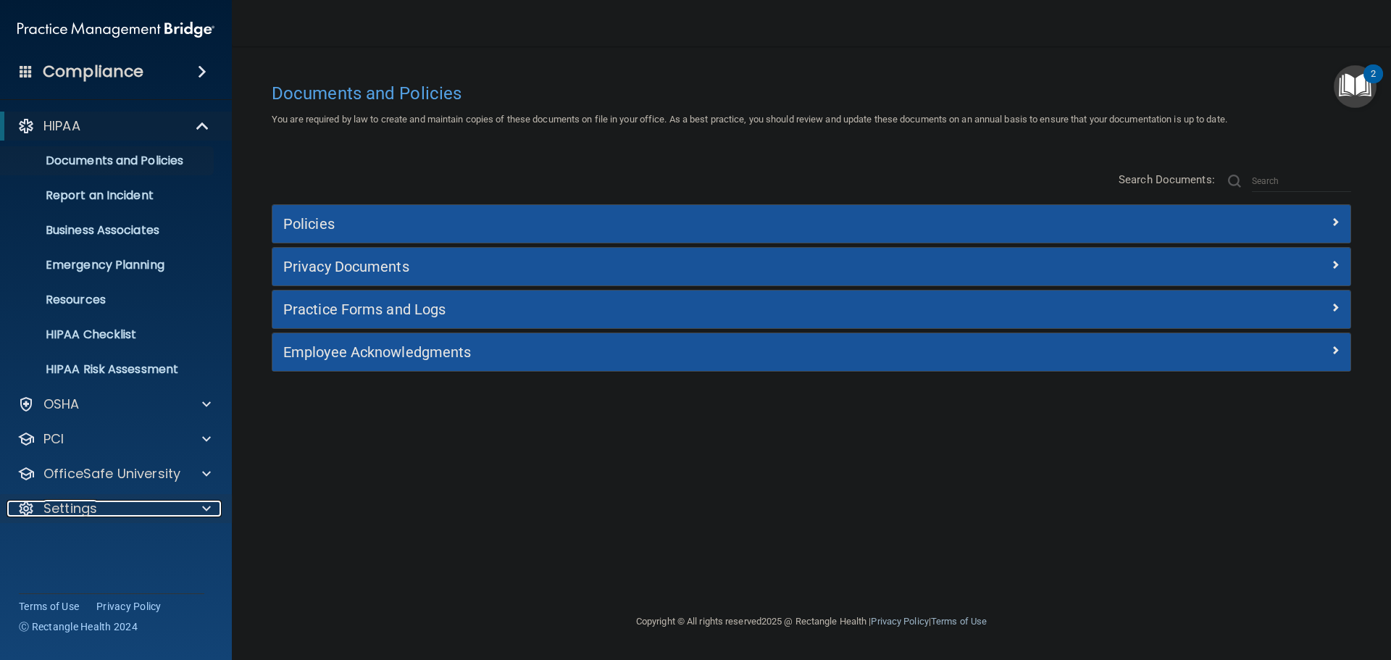
click at [181, 503] on div "Settings" at bounding box center [96, 508] width 179 height 17
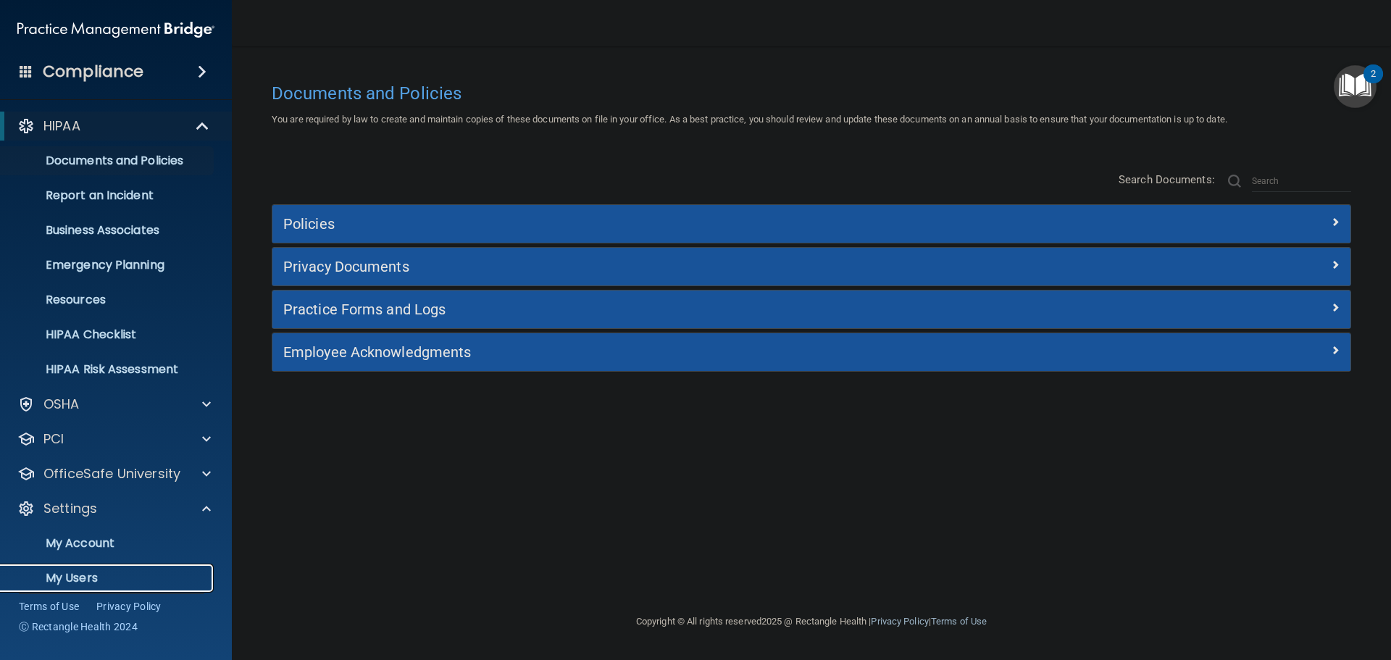
click at [111, 571] on p "My Users" at bounding box center [108, 578] width 198 height 14
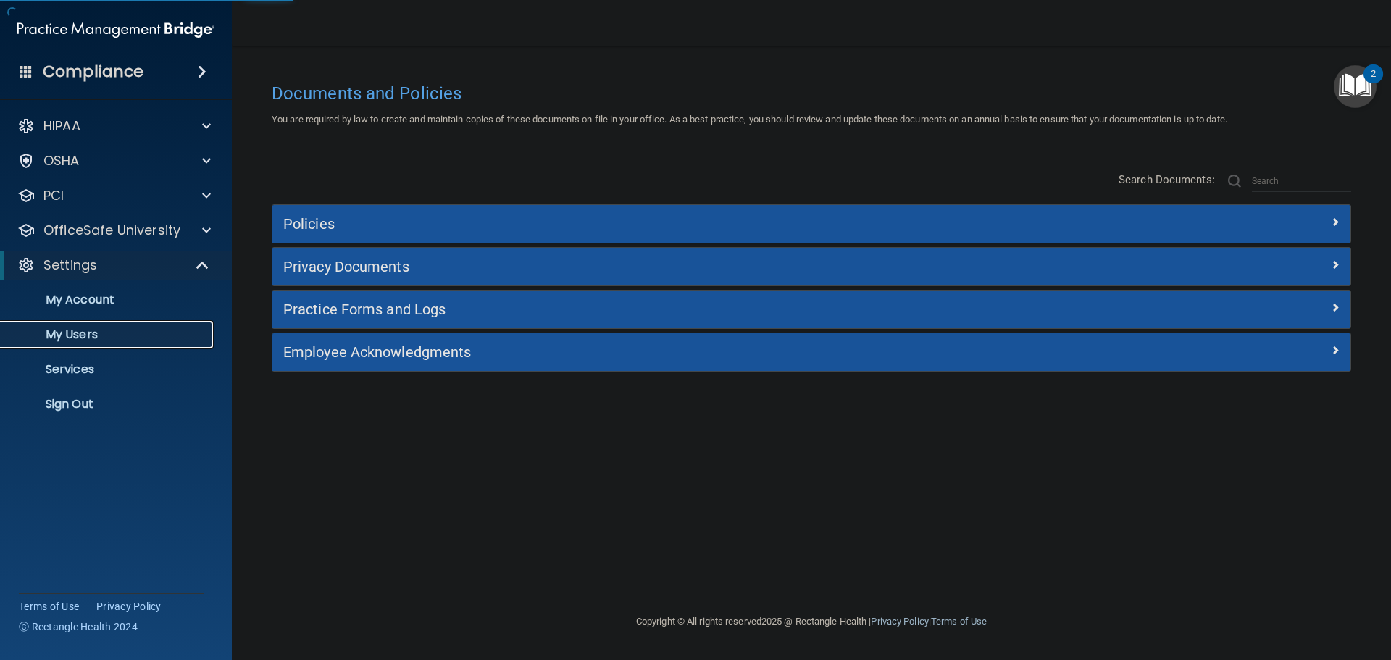
select select "20"
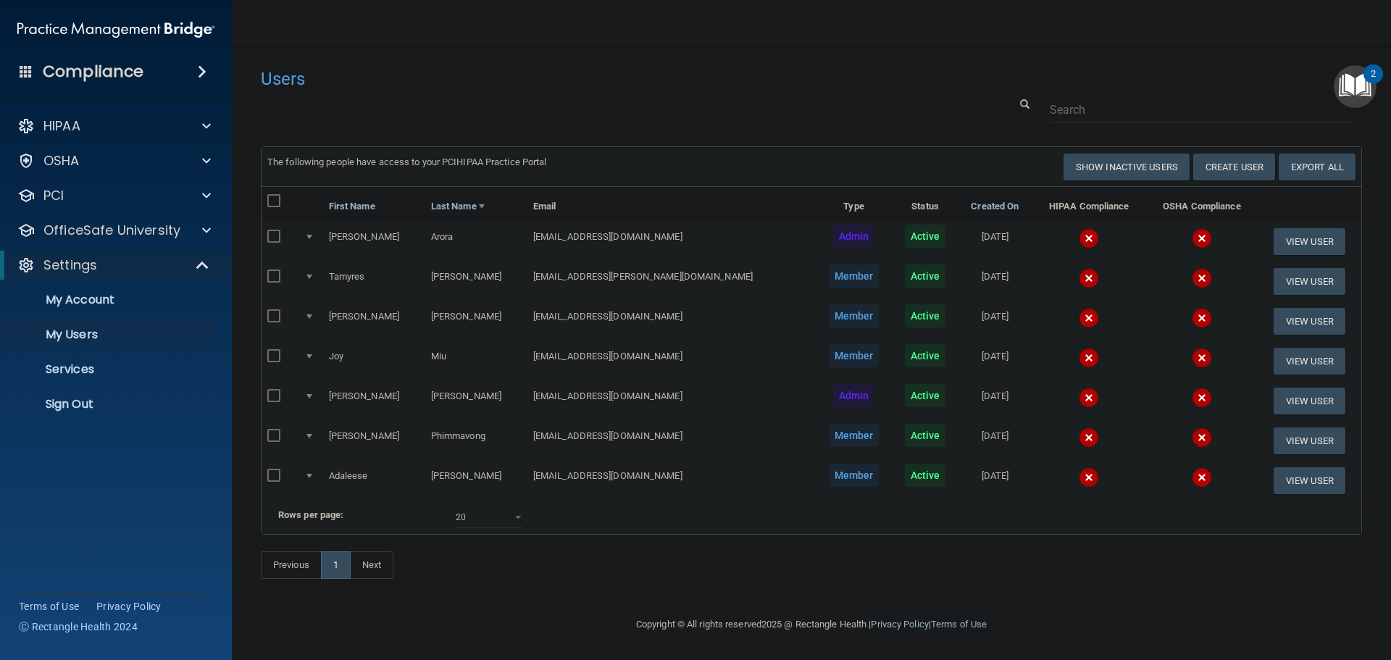
click at [1079, 240] on img at bounding box center [1089, 238] width 20 height 20
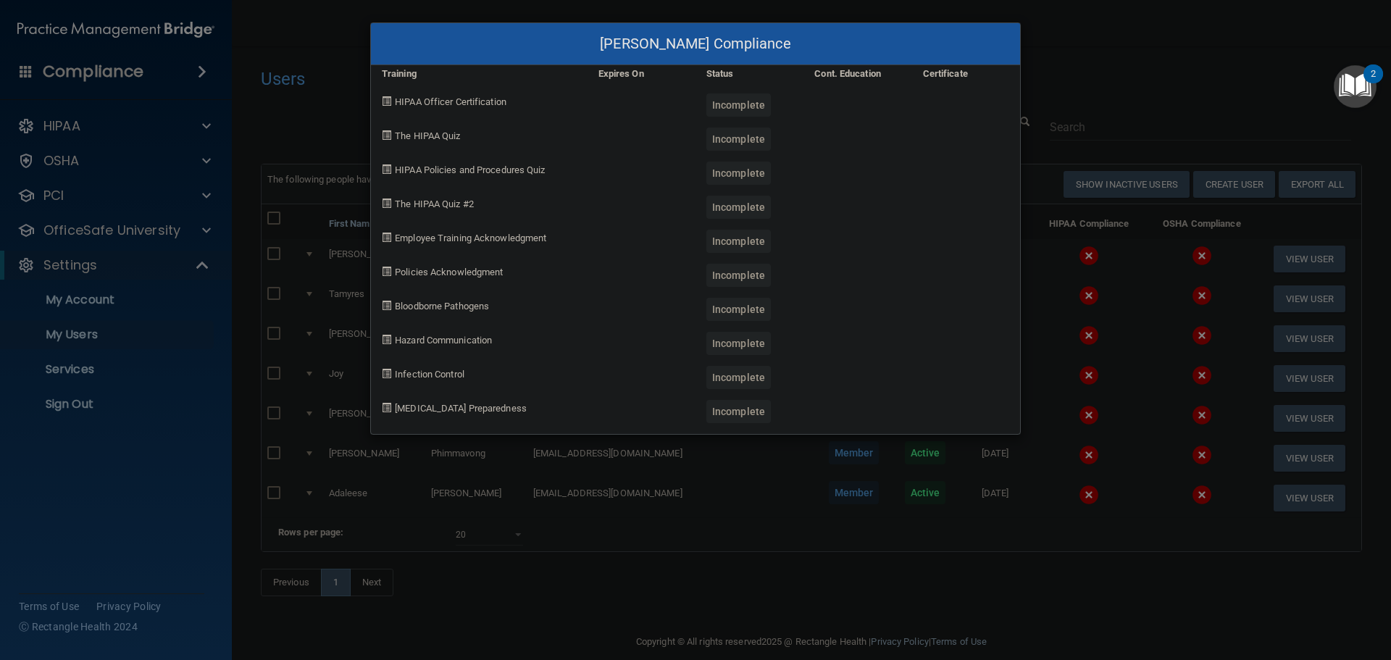
click at [1075, 626] on div "Tarvinder Arora's Compliance Training Expires On Status Cont. Education Certifi…" at bounding box center [695, 330] width 1391 height 660
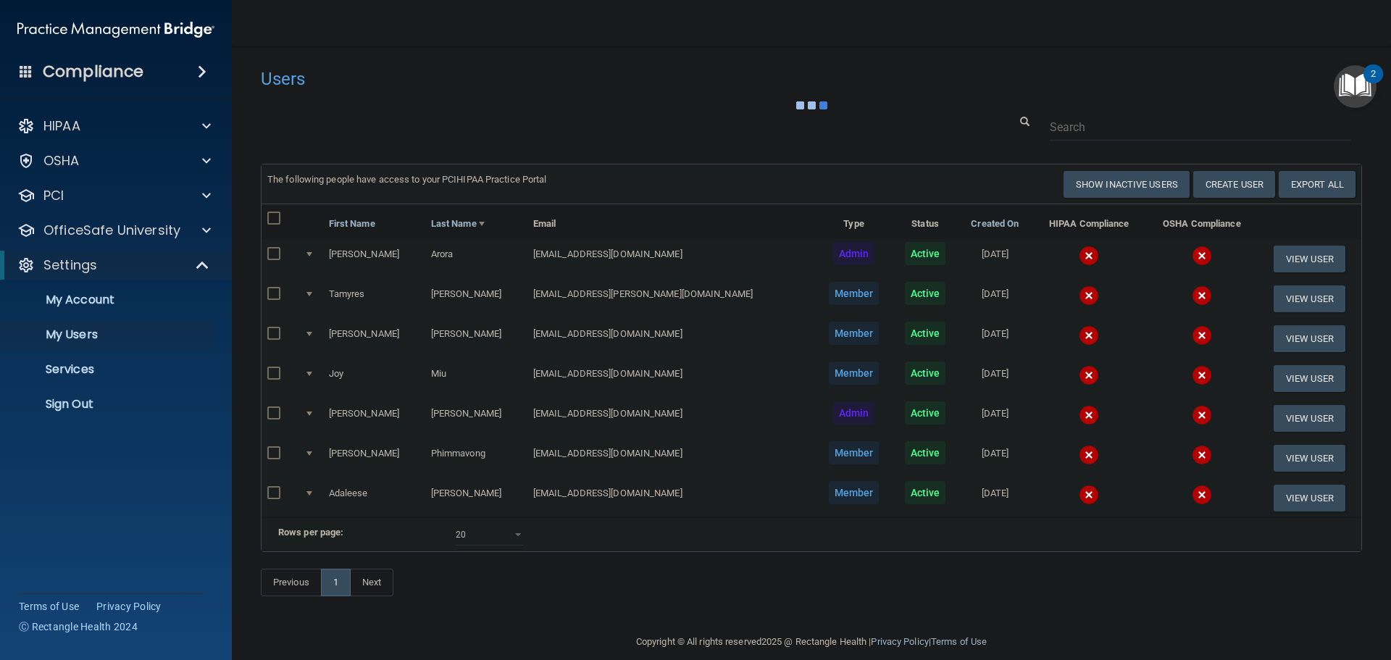
click at [1079, 300] on img at bounding box center [1089, 295] width 20 height 20
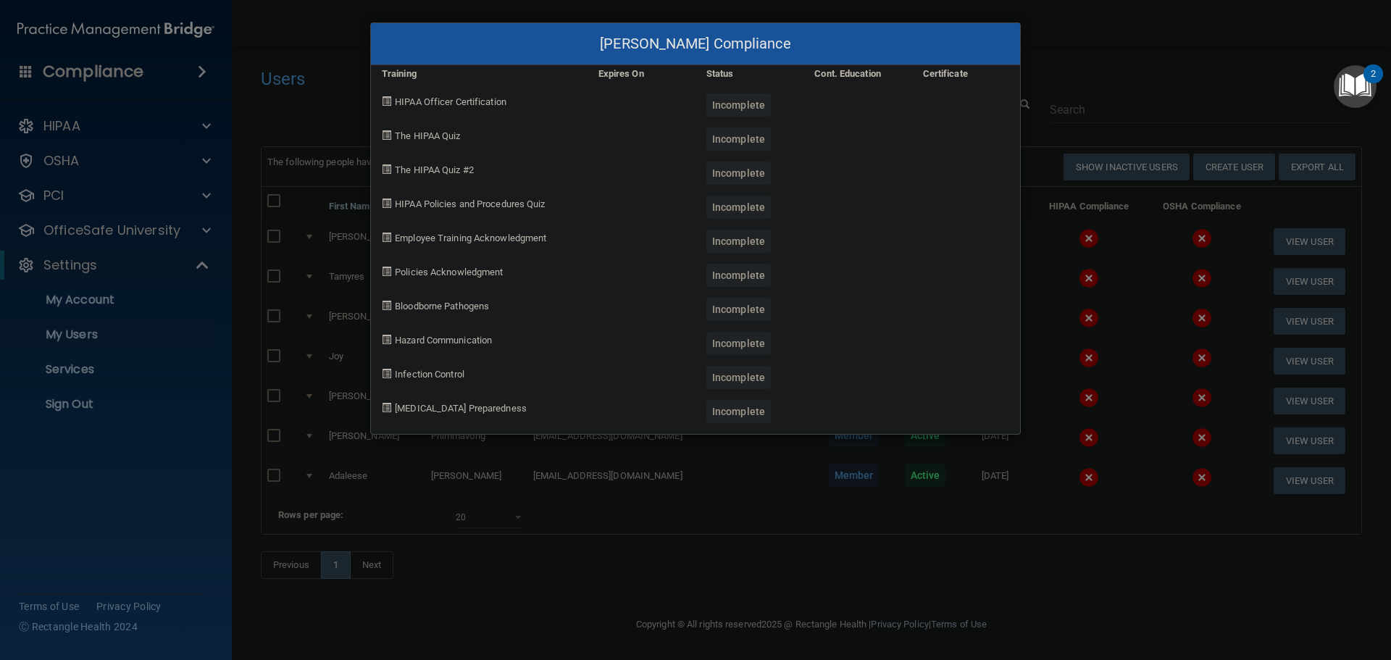
click at [1054, 578] on div "Tamyres Barreto's Compliance Training Expires On Status Cont. Education Certifi…" at bounding box center [695, 330] width 1391 height 660
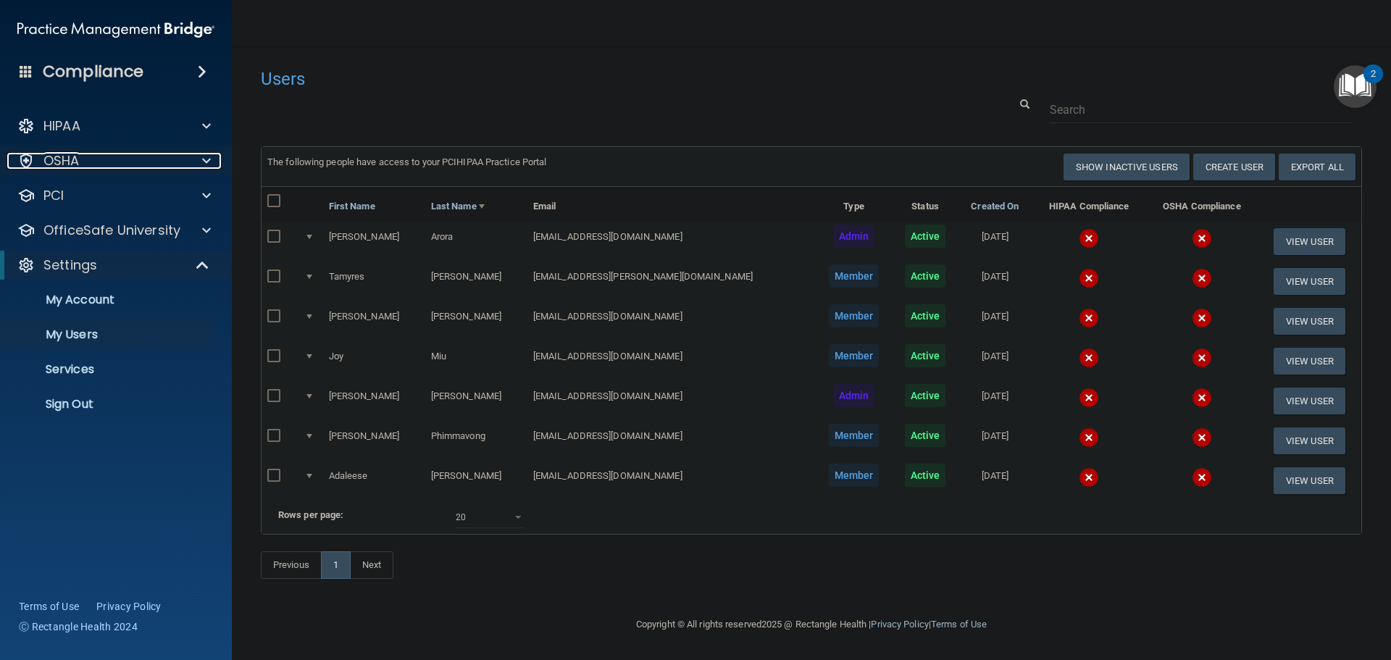
click at [196, 157] on div at bounding box center [203, 160] width 36 height 17
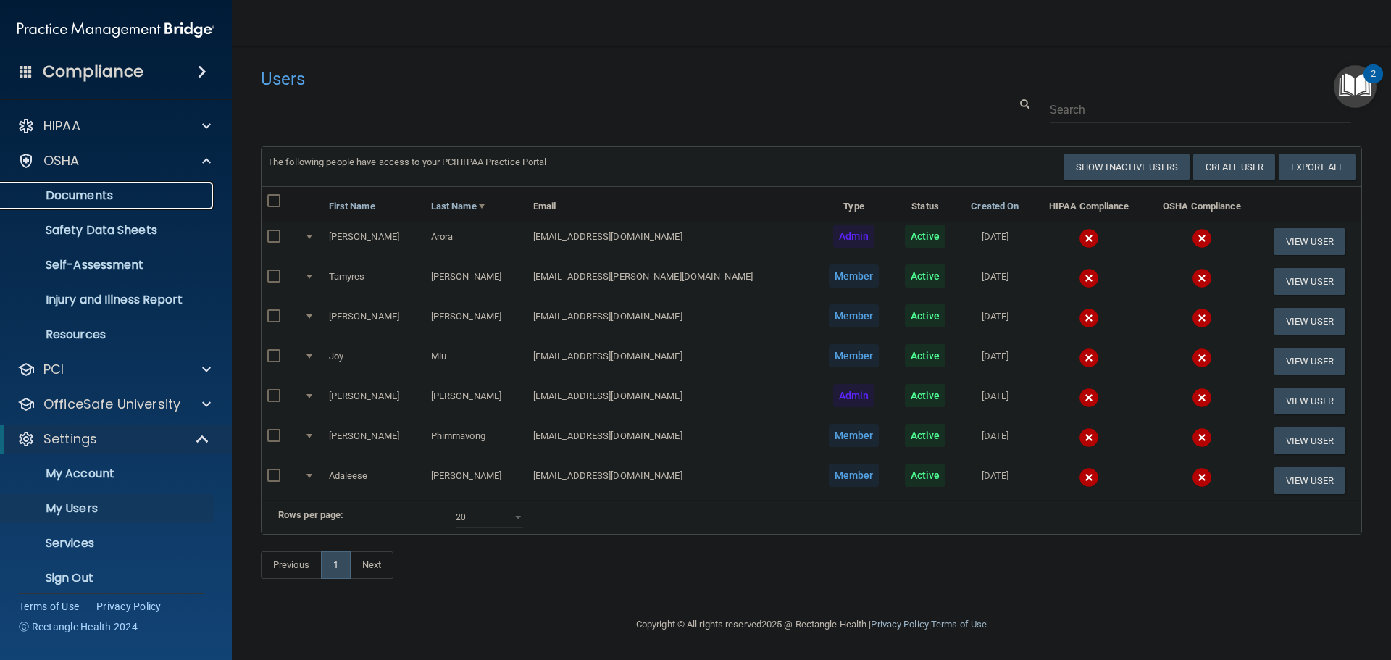
click at [85, 204] on link "Documents" at bounding box center [100, 195] width 228 height 29
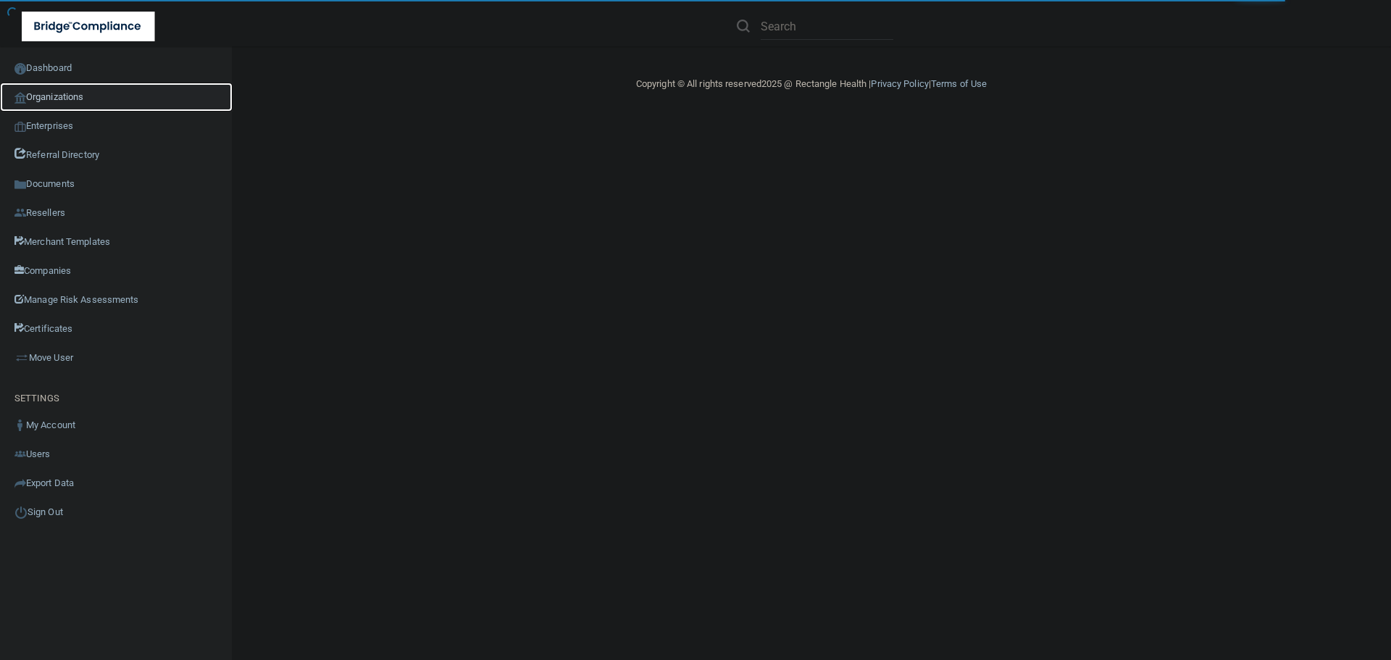
click at [67, 99] on link "Organizations" at bounding box center [116, 97] width 233 height 29
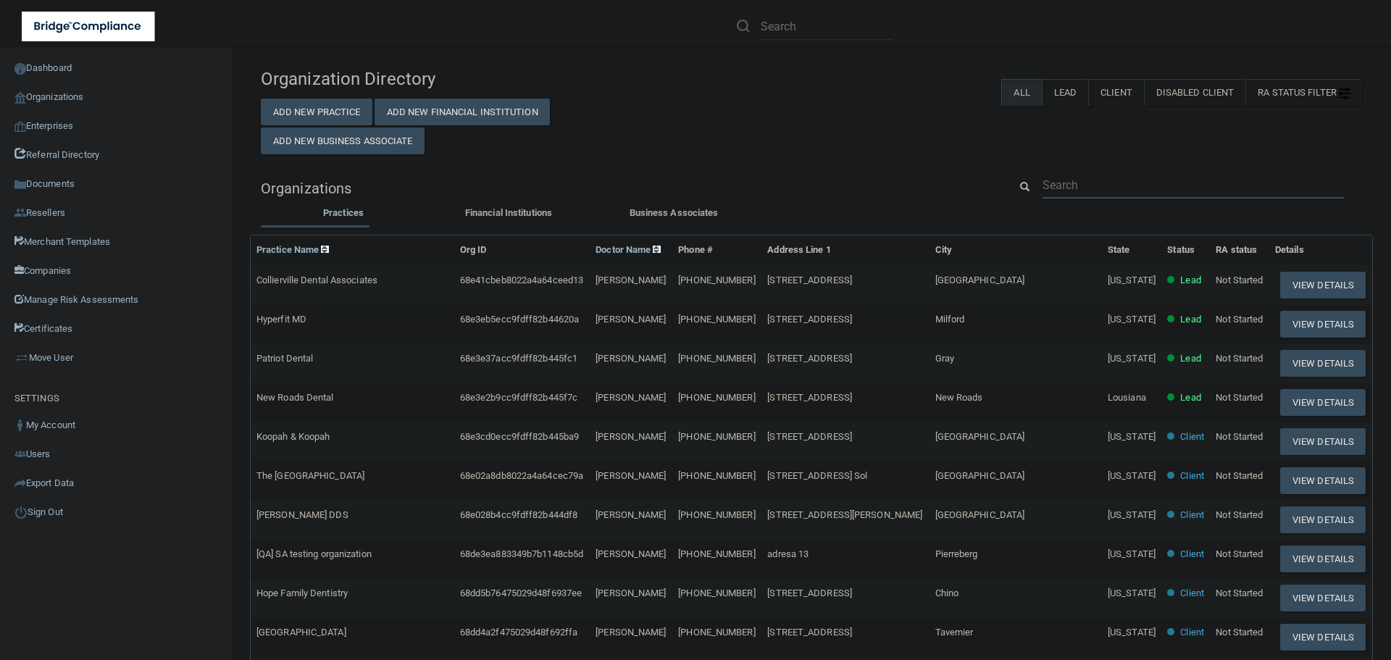
click at [1060, 175] on input "text" at bounding box center [1193, 185] width 301 height 27
paste input "Star Dental LLC"
type input "Star Dental LLC"
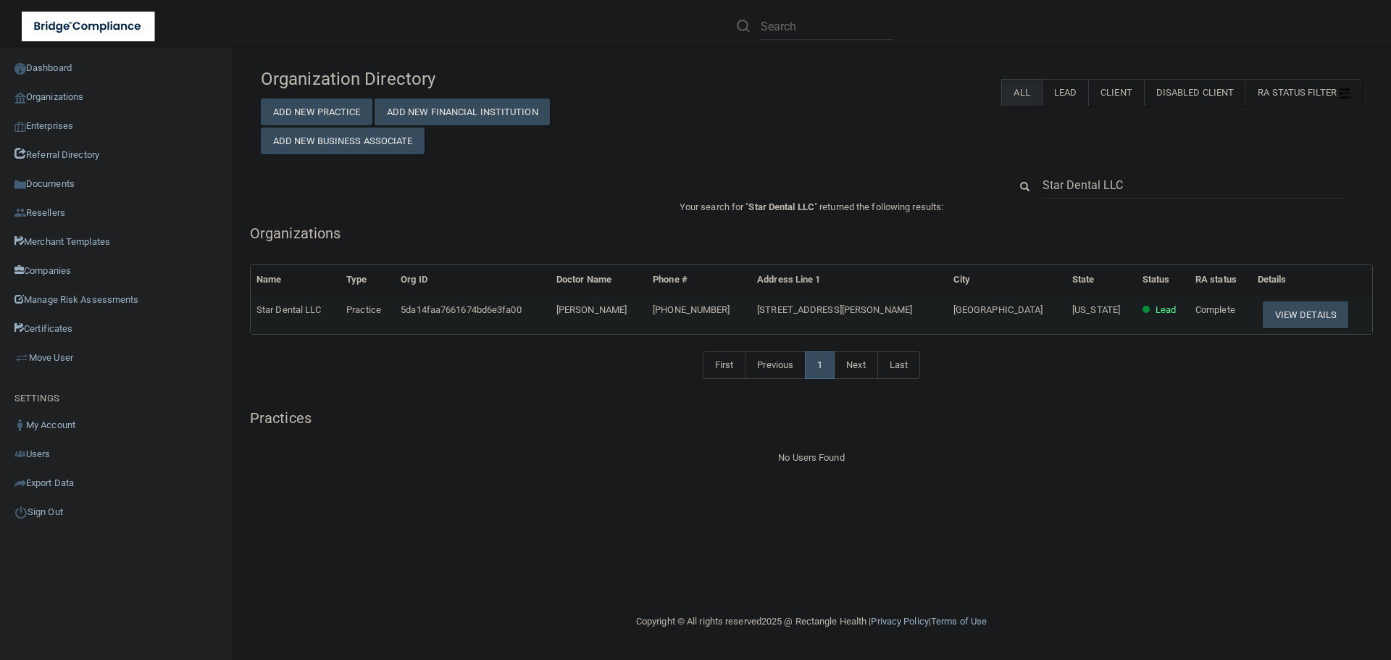
drag, startPoint x: 664, startPoint y: 312, endPoint x: 596, endPoint y: 300, distance: 68.5
click at [596, 300] on td "[PERSON_NAME]" at bounding box center [599, 314] width 96 height 39
drag, startPoint x: 1138, startPoint y: 190, endPoint x: 1010, endPoint y: 178, distance: 128.8
click at [1010, 178] on div "Star Dental LLC" at bounding box center [1185, 185] width 375 height 27
paste input "[PERSON_NAME]"
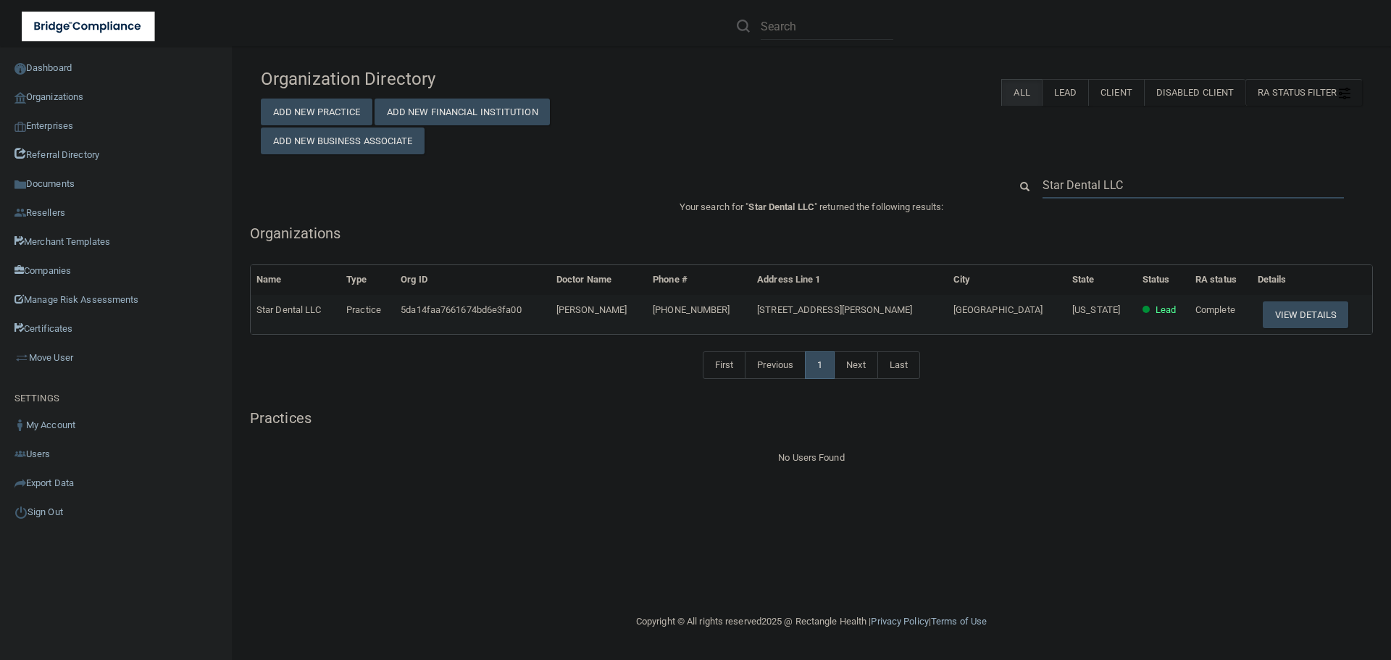
type input "[PERSON_NAME]"
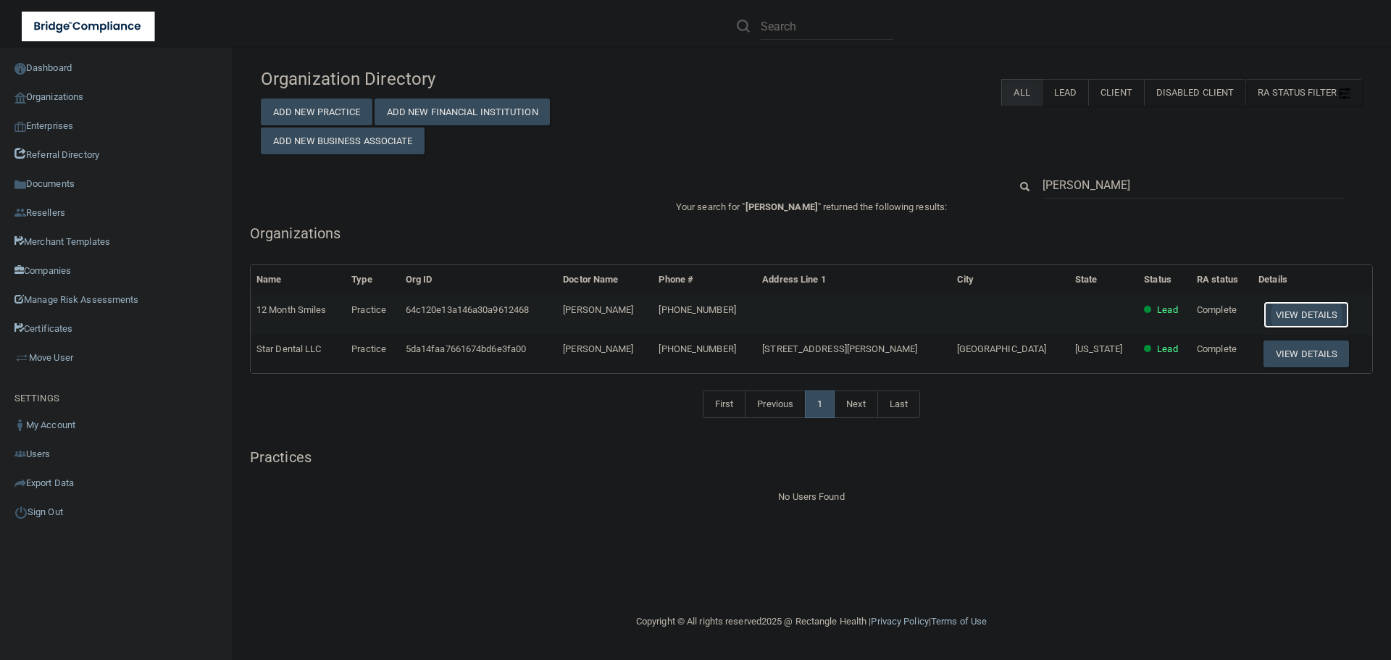
click at [1306, 320] on button "View Details" at bounding box center [1306, 314] width 85 height 27
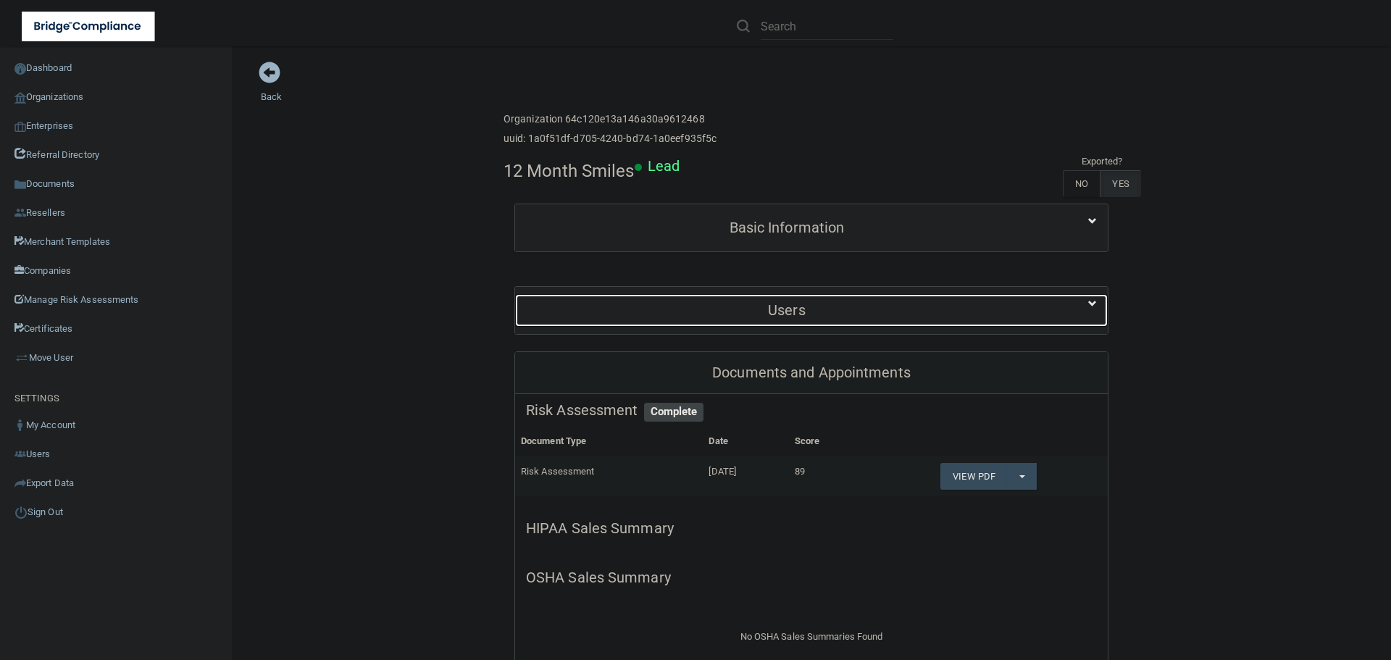
click at [819, 309] on h5 "Users" at bounding box center [787, 310] width 522 height 16
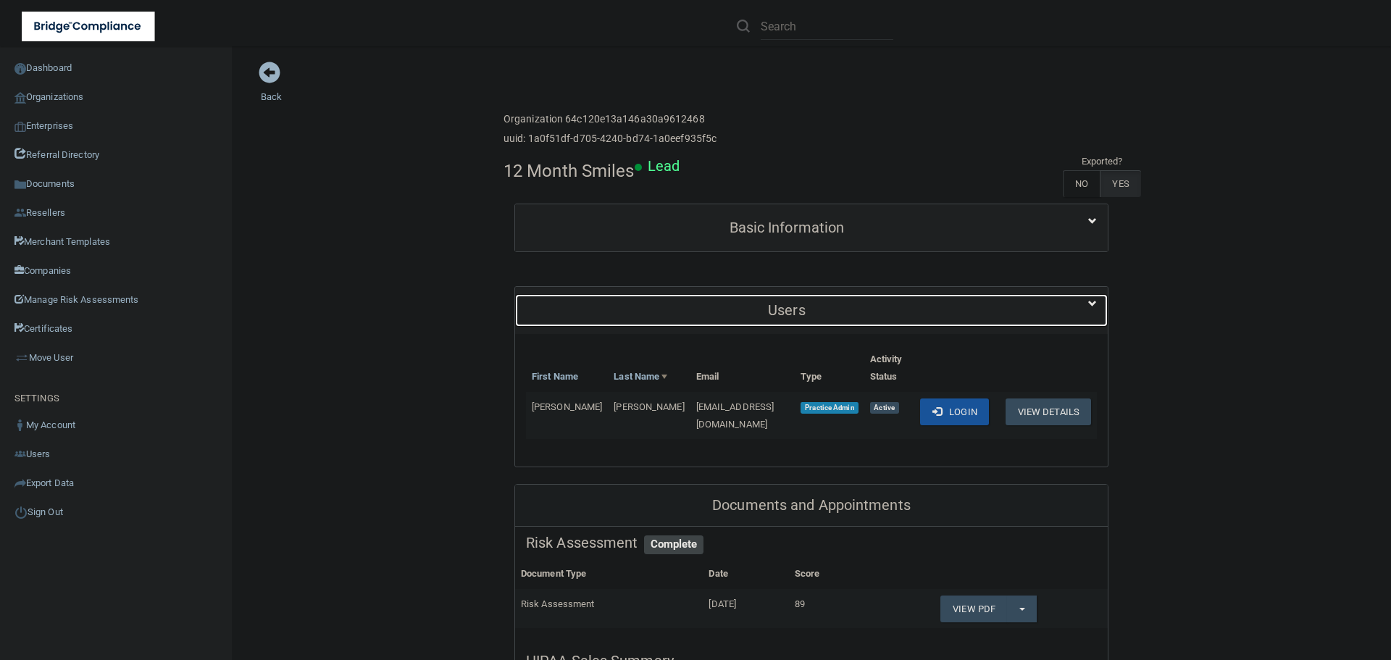
click at [819, 309] on h5 "Users" at bounding box center [787, 310] width 522 height 16
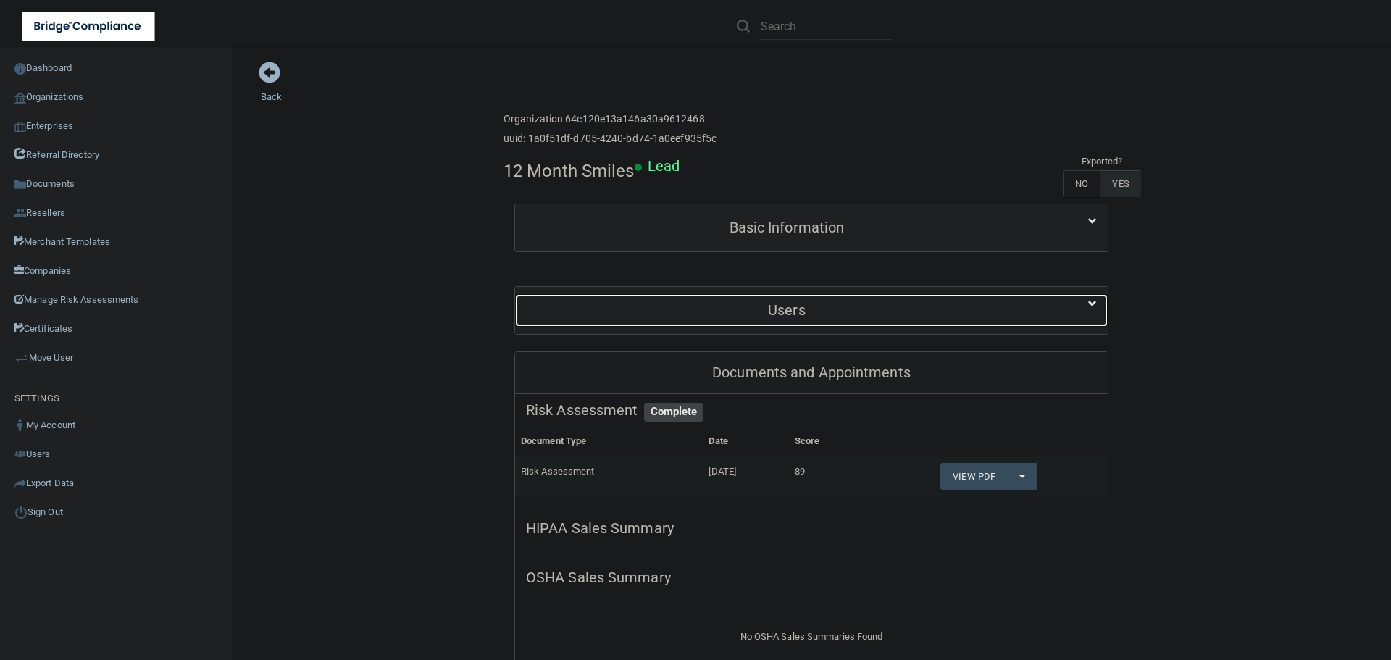
click at [819, 309] on h5 "Users" at bounding box center [787, 310] width 522 height 16
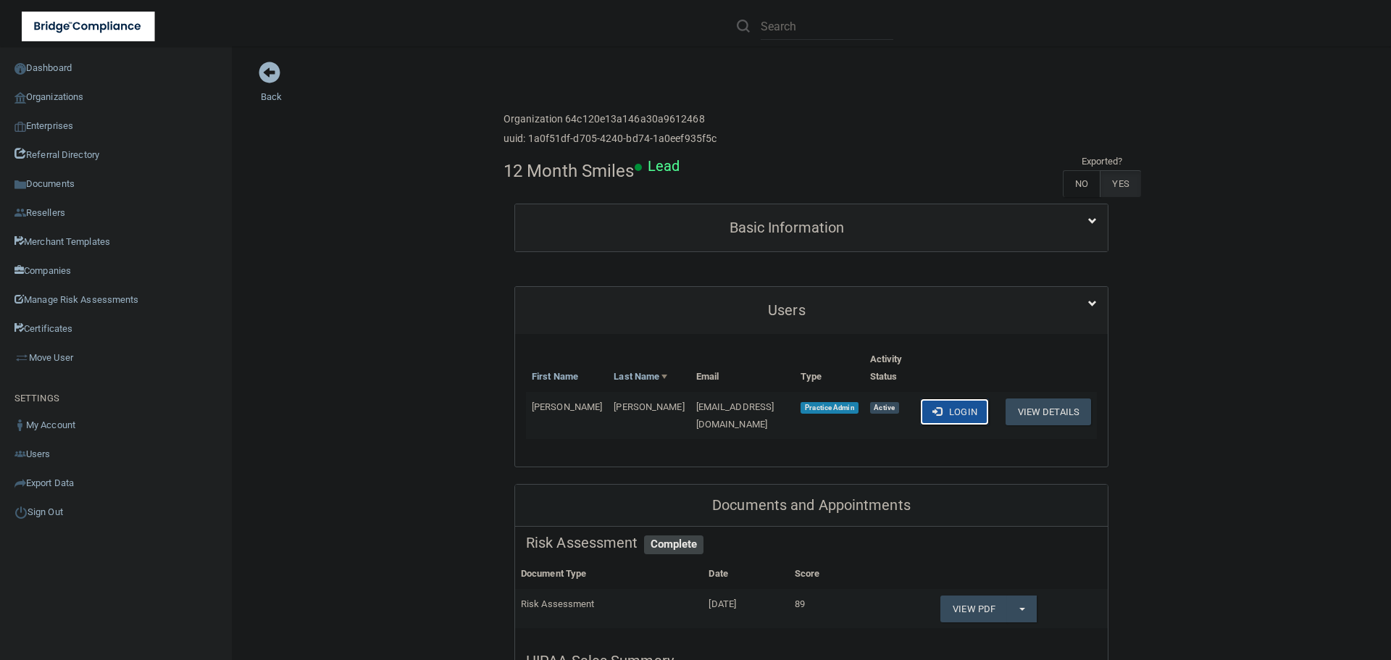
click at [937, 399] on button "Login" at bounding box center [954, 412] width 69 height 27
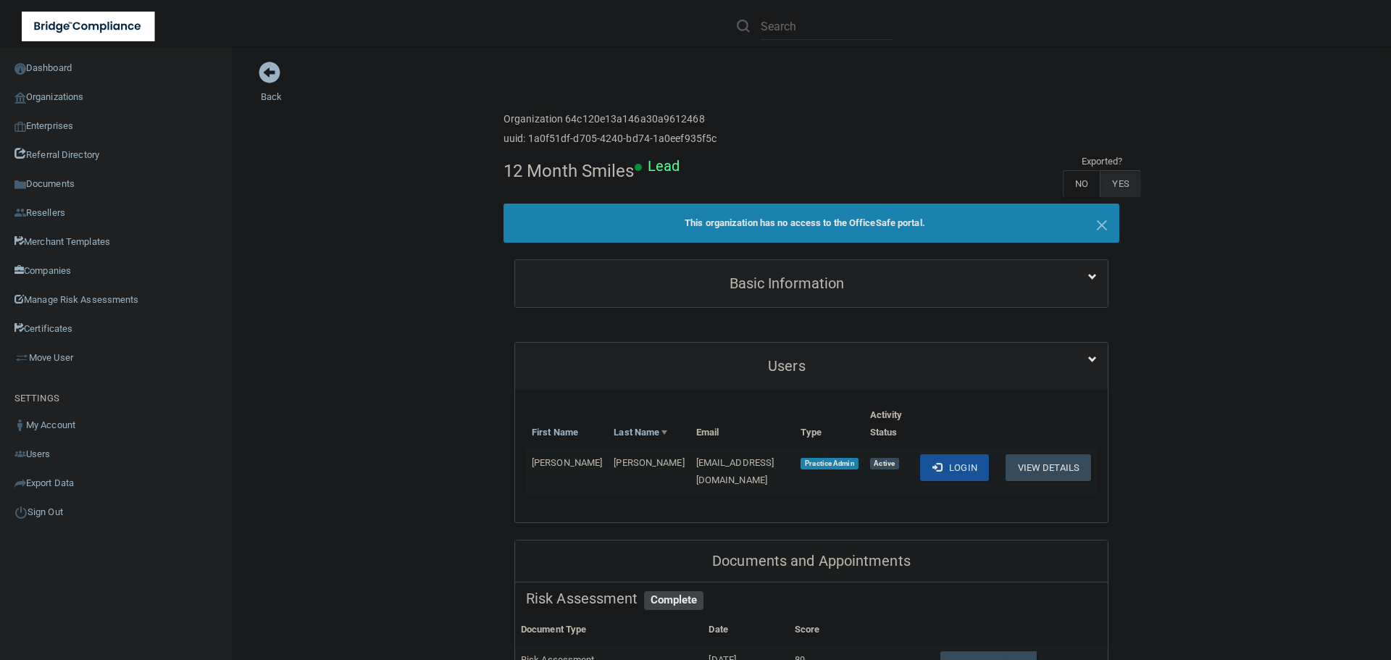
click at [268, 95] on link "Back" at bounding box center [271, 88] width 21 height 28
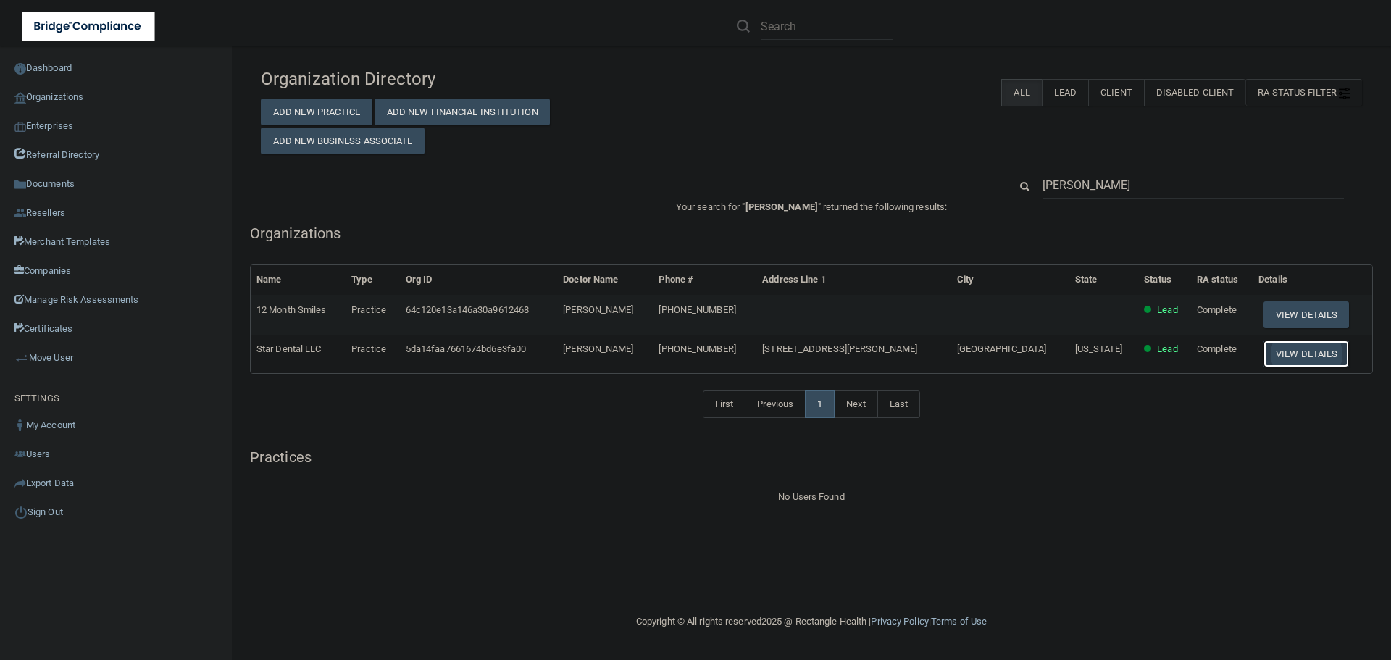
click at [1269, 346] on button "View Details" at bounding box center [1306, 354] width 85 height 27
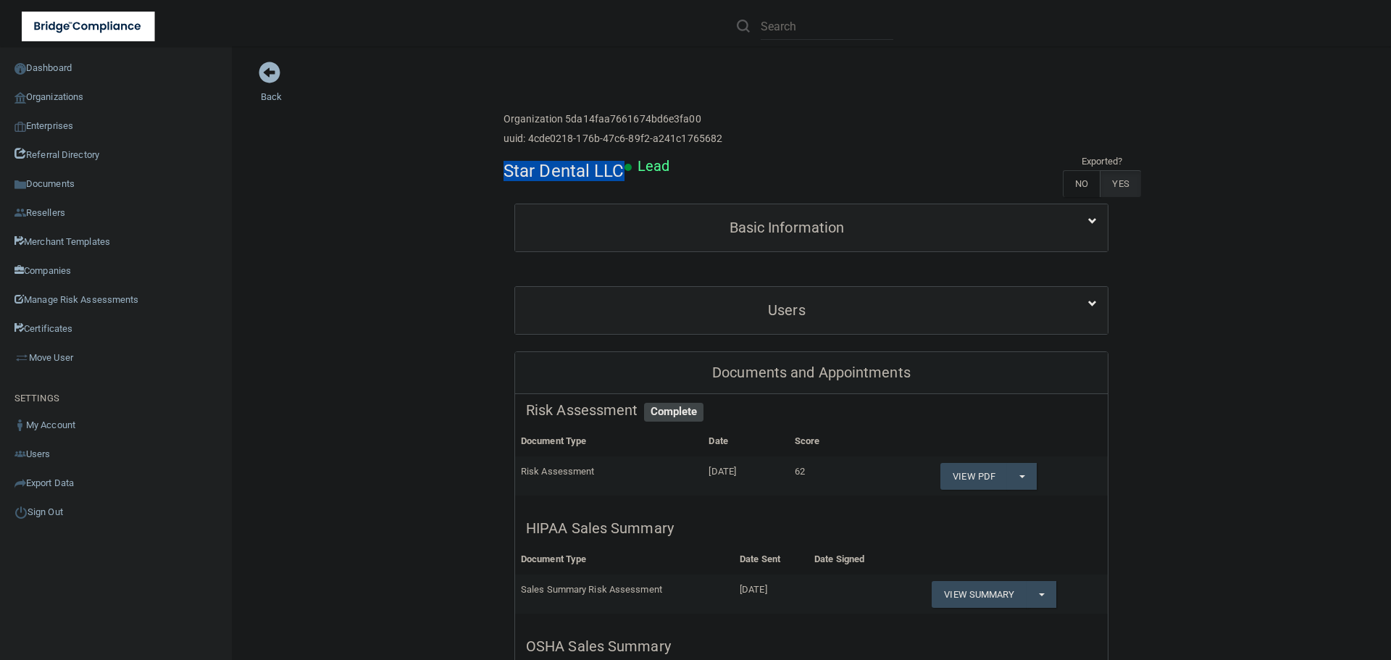
drag, startPoint x: 617, startPoint y: 164, endPoint x: 500, endPoint y: 168, distance: 117.4
click at [504, 168] on h4 "Star Dental LLC" at bounding box center [564, 171] width 121 height 19
copy h4 "Star Dental LLC"
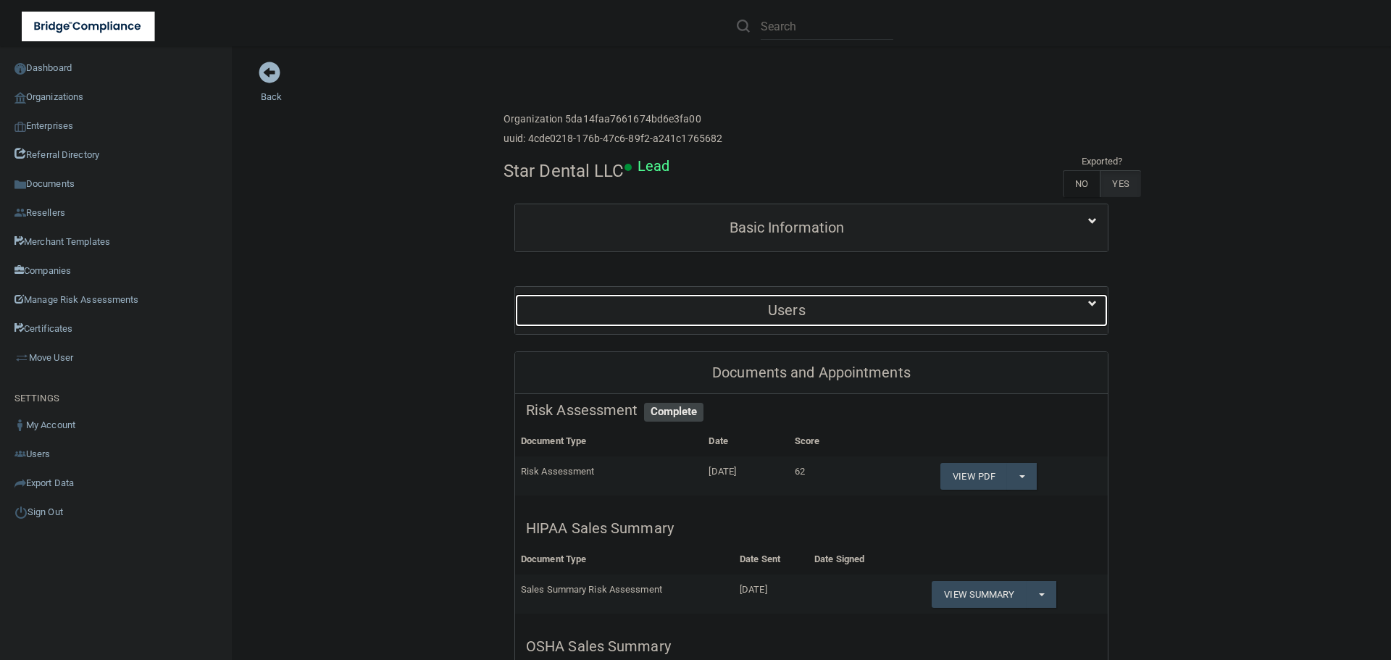
click at [738, 315] on h5 "Users" at bounding box center [787, 310] width 522 height 16
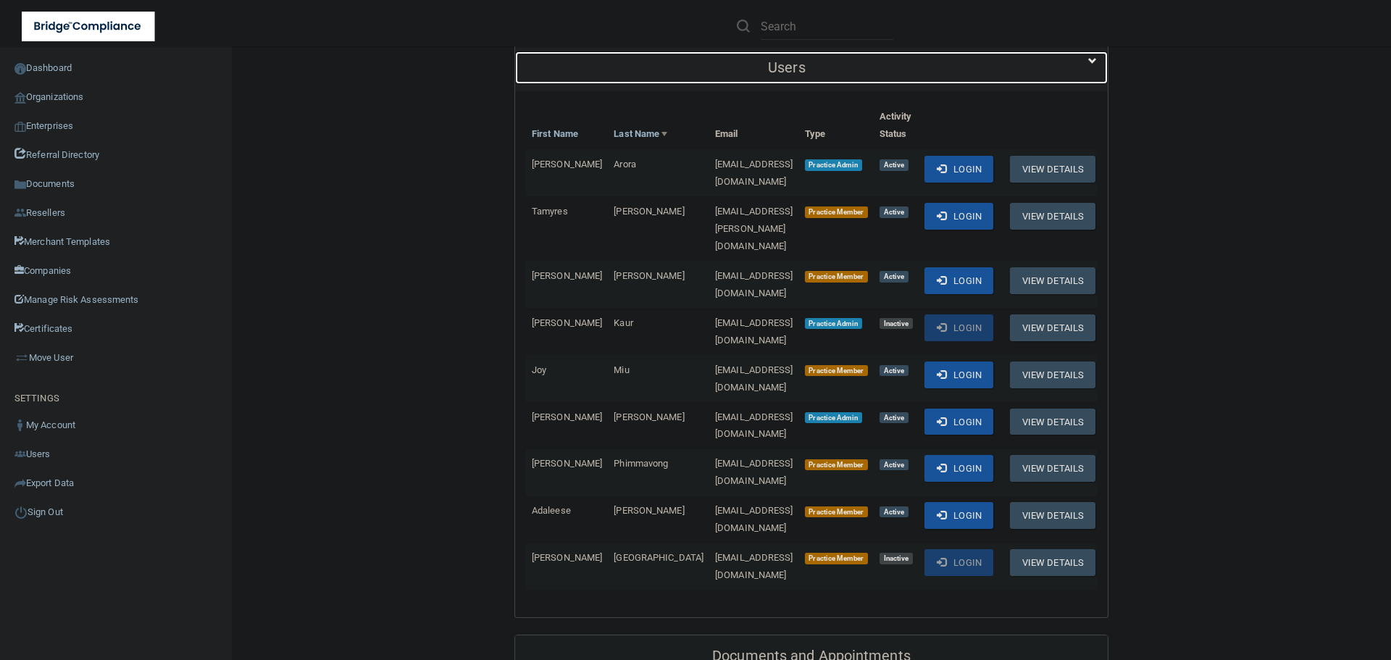
scroll to position [290, 0]
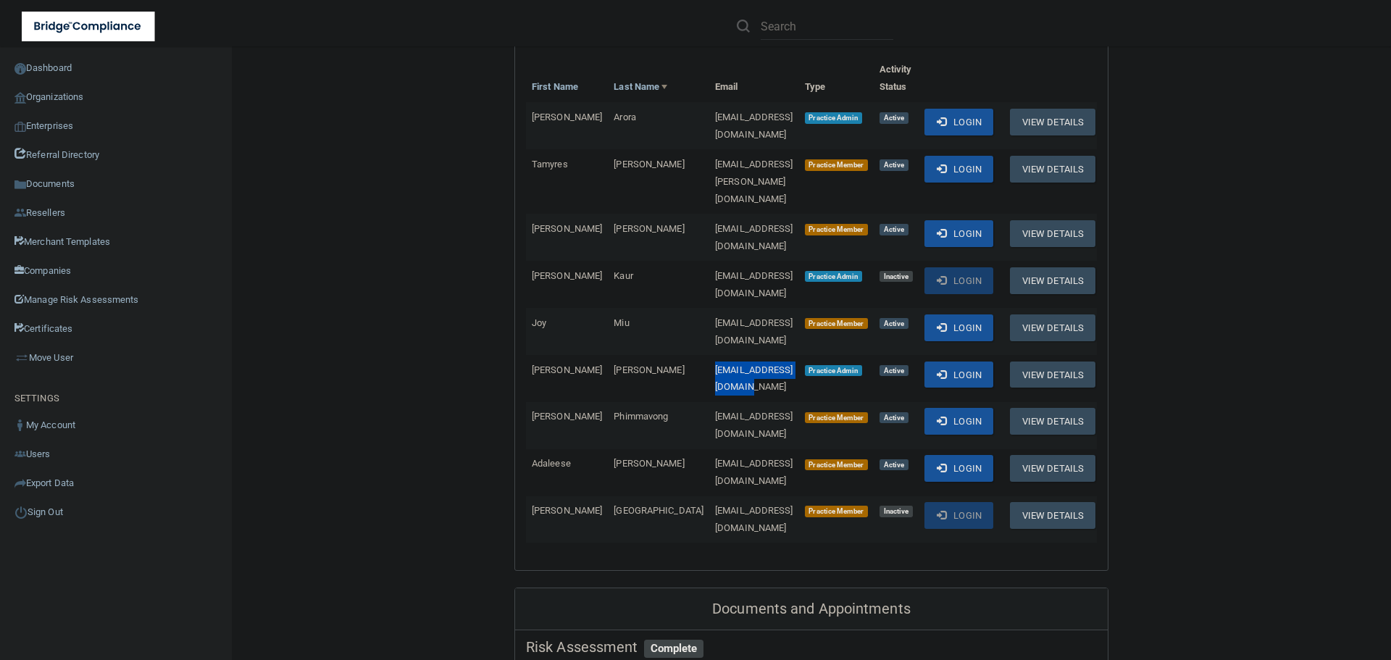
drag, startPoint x: 766, startPoint y: 316, endPoint x: 651, endPoint y: 306, distance: 115.7
click at [709, 355] on td "[EMAIL_ADDRESS][DOMAIN_NAME]" at bounding box center [754, 378] width 90 height 47
copy span "[EMAIL_ADDRESS][DOMAIN_NAME]"
click at [990, 362] on button "Login" at bounding box center [959, 375] width 69 height 27
click at [64, 99] on link "Organizations" at bounding box center [116, 97] width 233 height 29
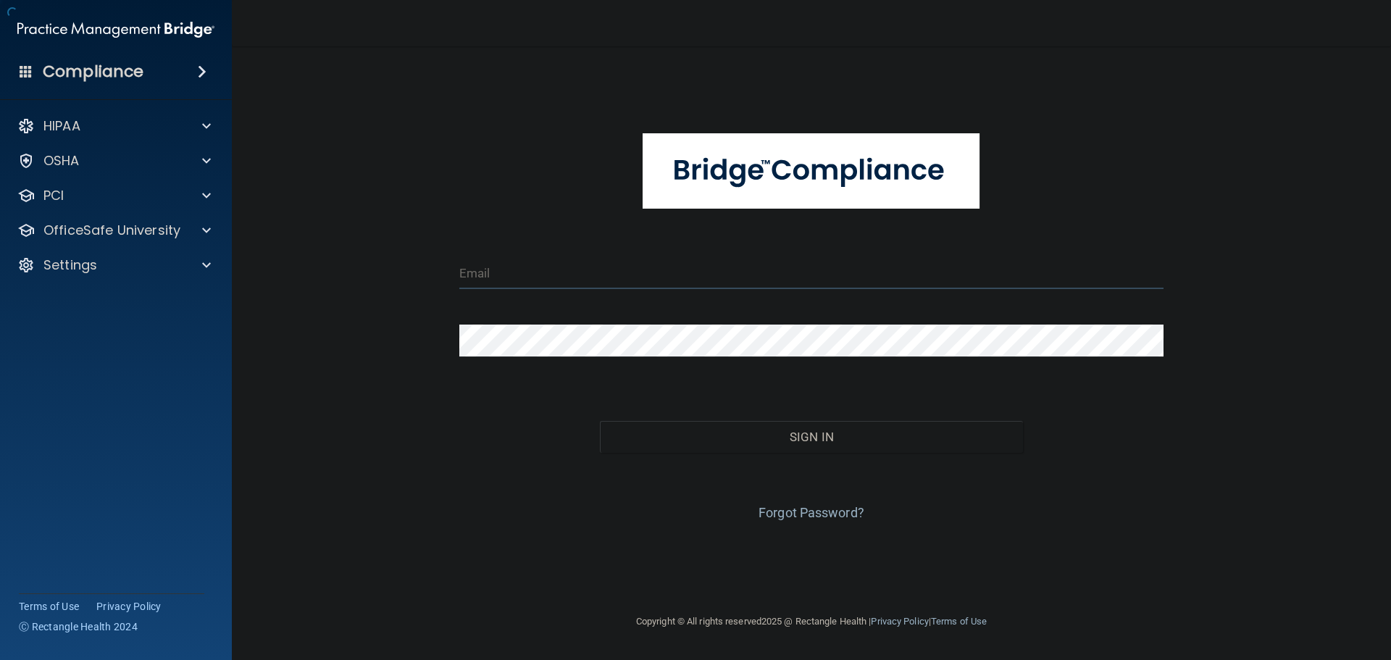
type input "[EMAIL_ADDRESS][DOMAIN_NAME]"
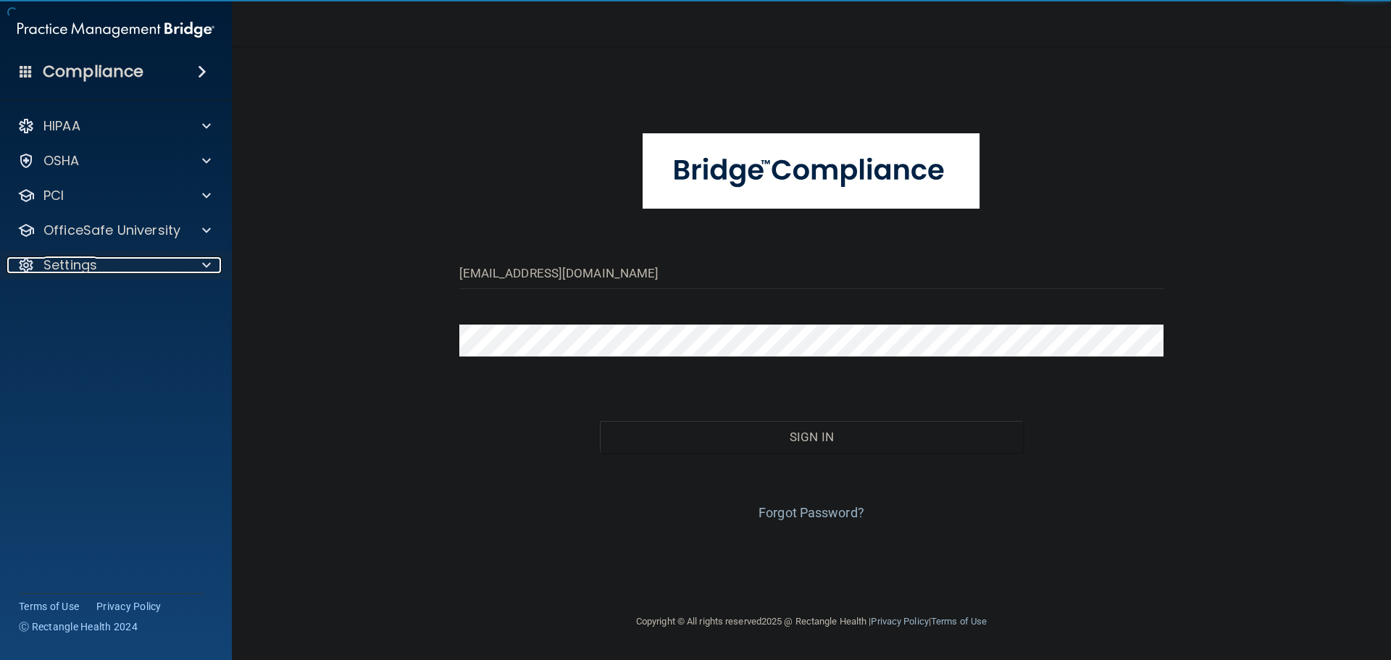
click at [167, 267] on div "Settings" at bounding box center [96, 264] width 179 height 17
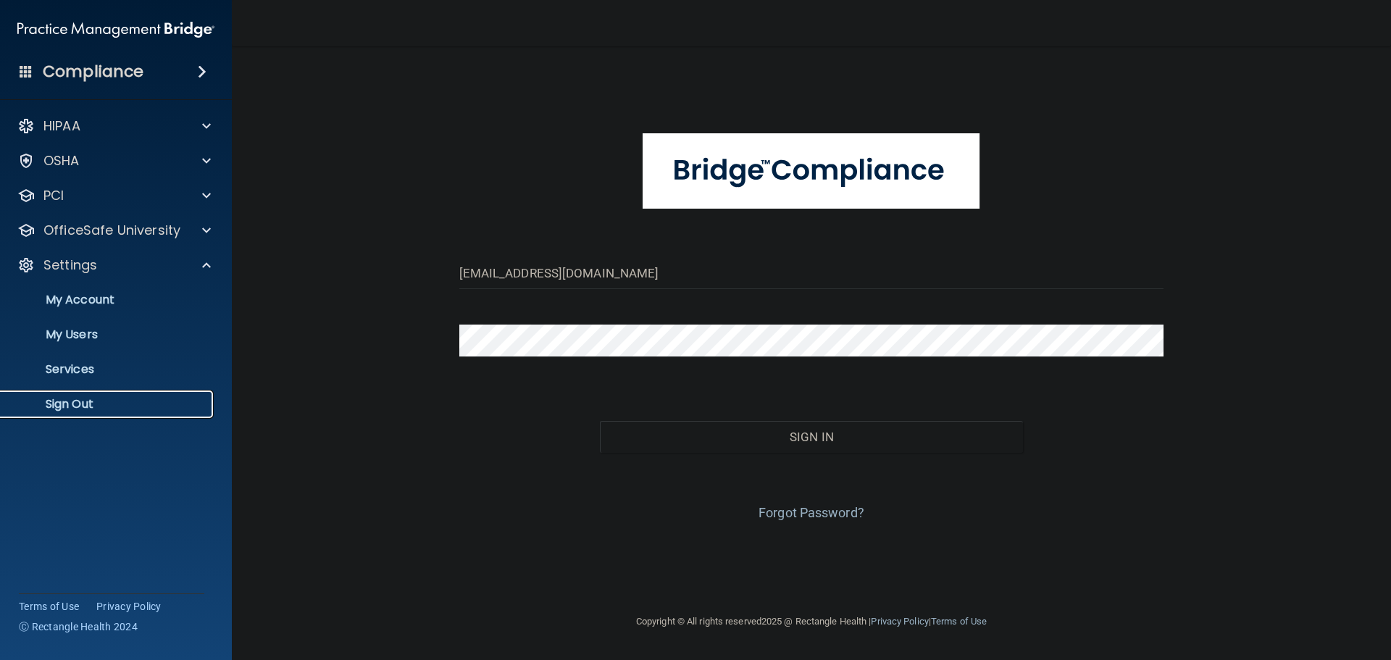
click at [99, 400] on p "Sign Out" at bounding box center [108, 404] width 198 height 14
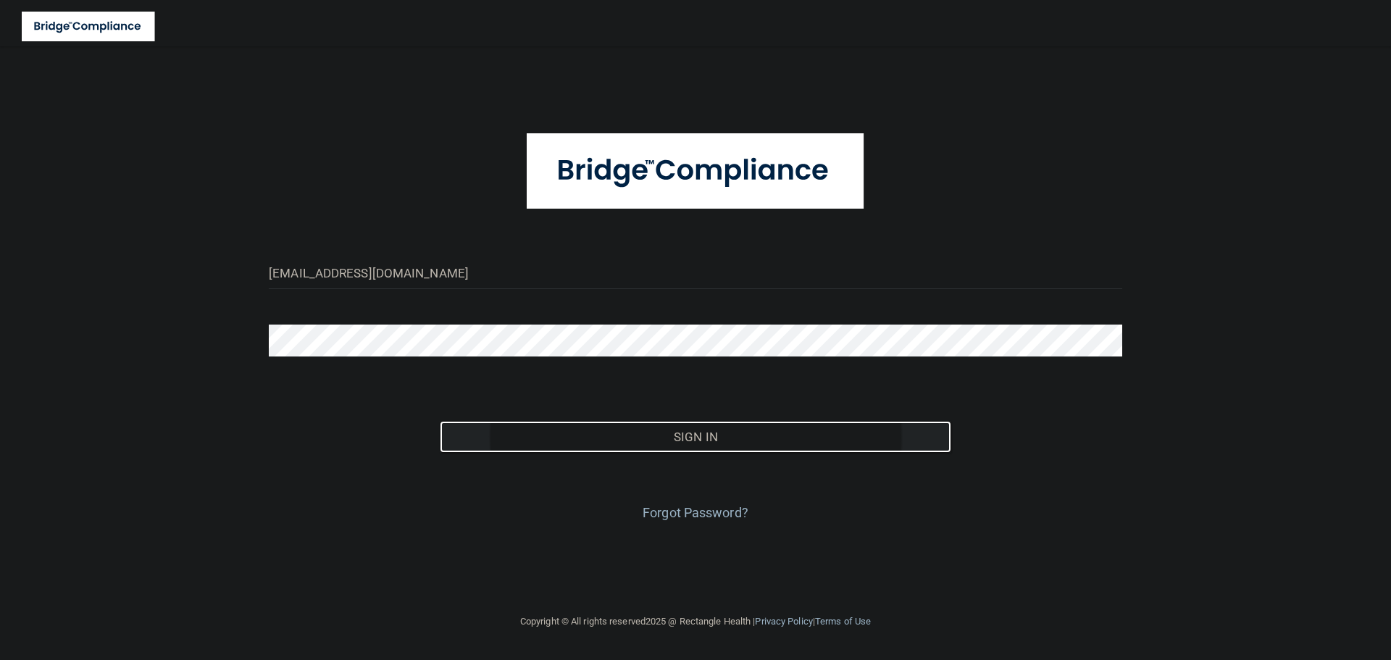
click at [619, 433] on button "Sign In" at bounding box center [696, 437] width 512 height 32
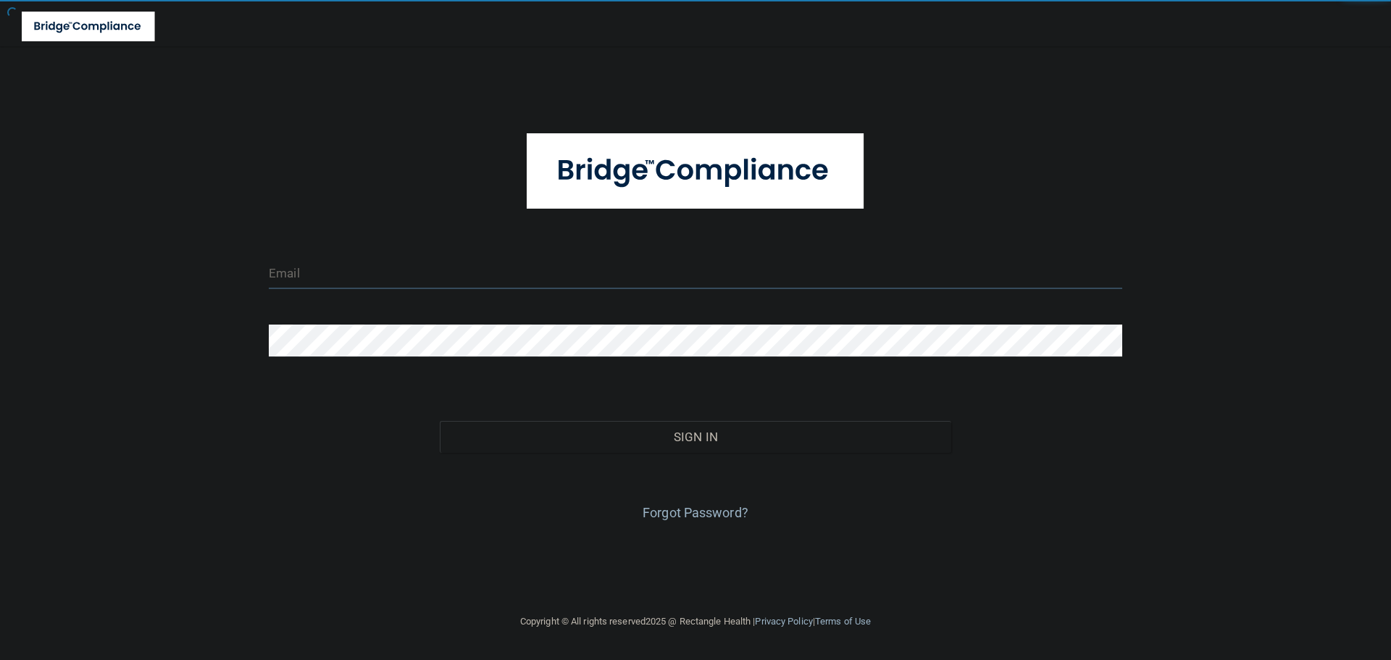
type input "[EMAIL_ADDRESS][DOMAIN_NAME]"
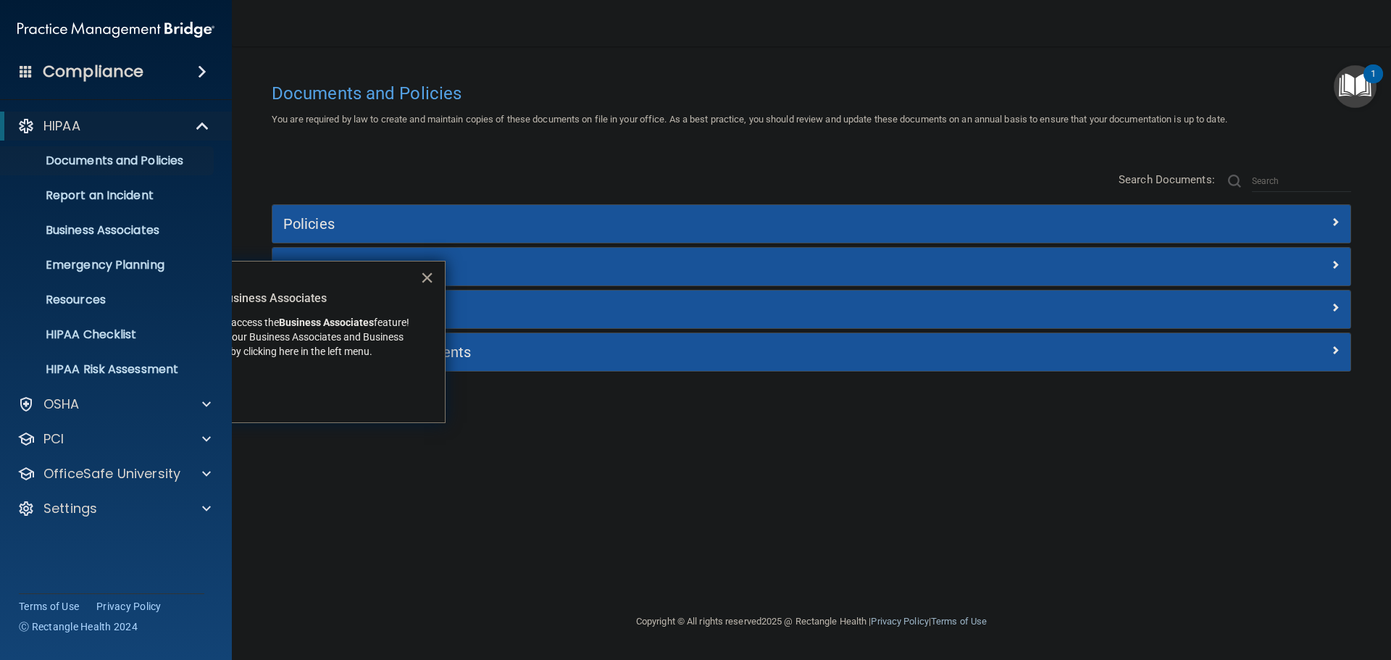
click at [428, 277] on button "×" at bounding box center [427, 277] width 14 height 23
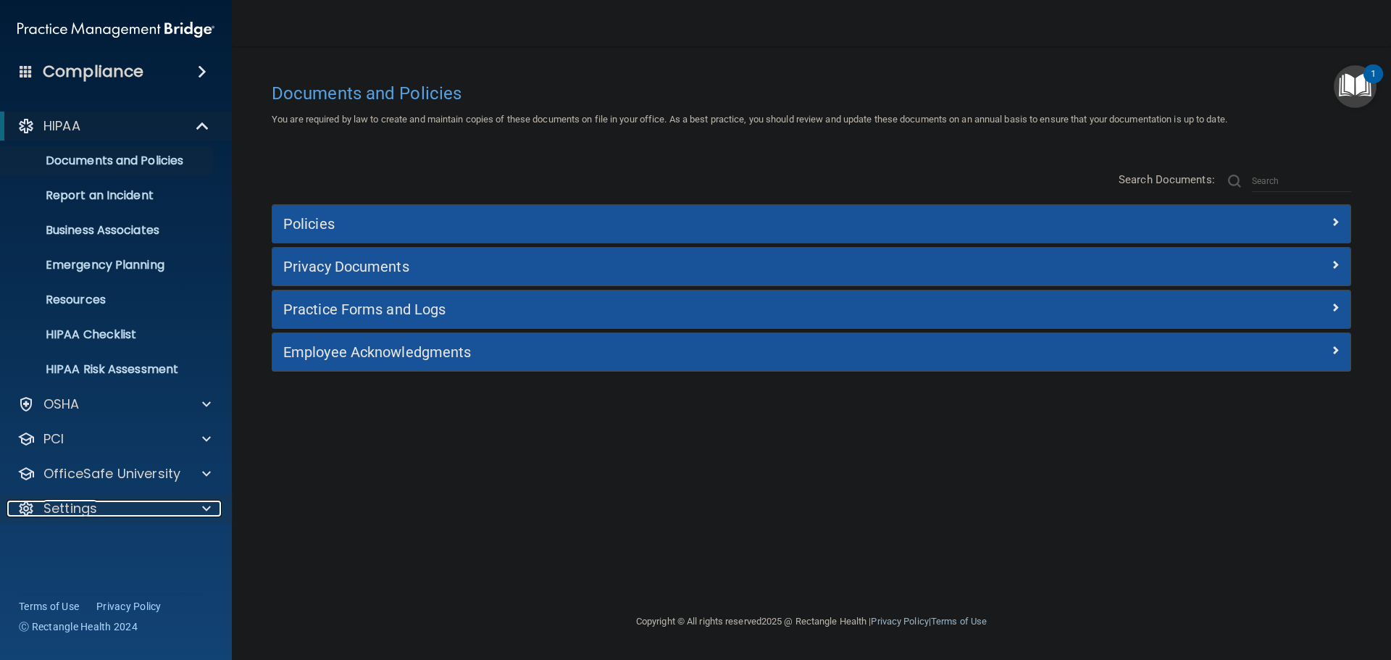
click at [196, 508] on div at bounding box center [203, 508] width 36 height 17
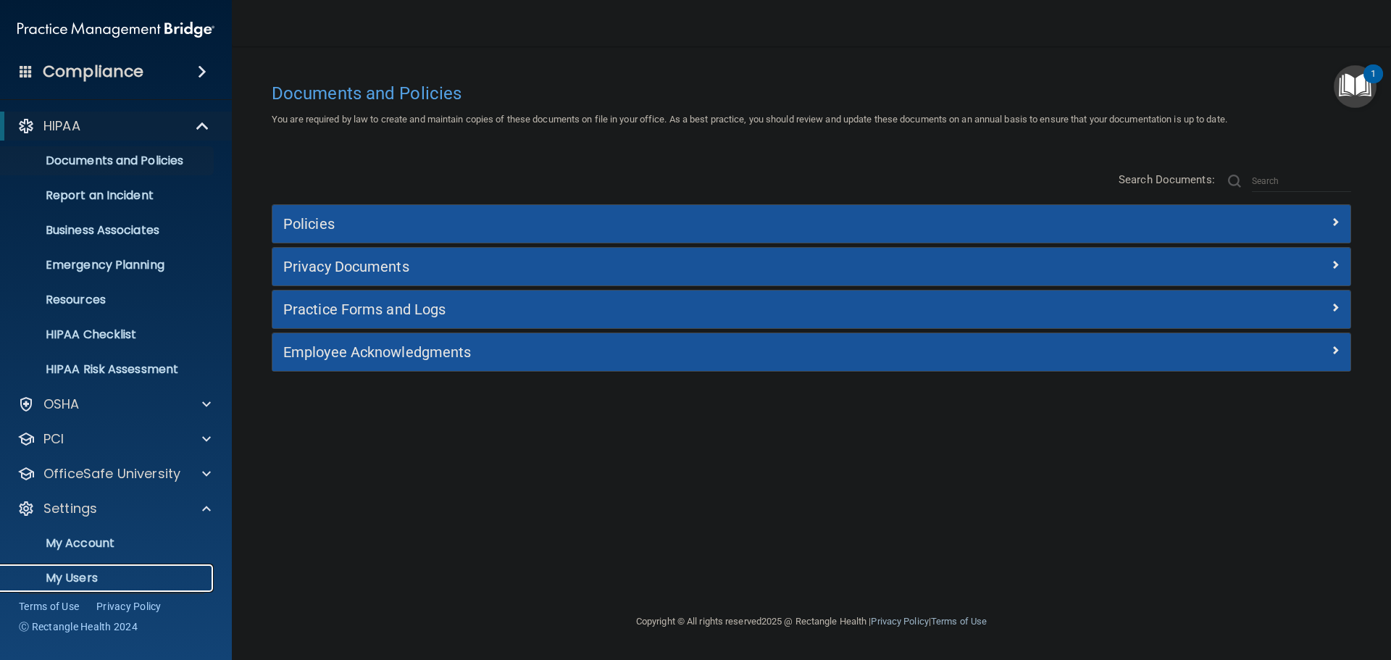
click at [81, 577] on p "My Users" at bounding box center [108, 578] width 198 height 14
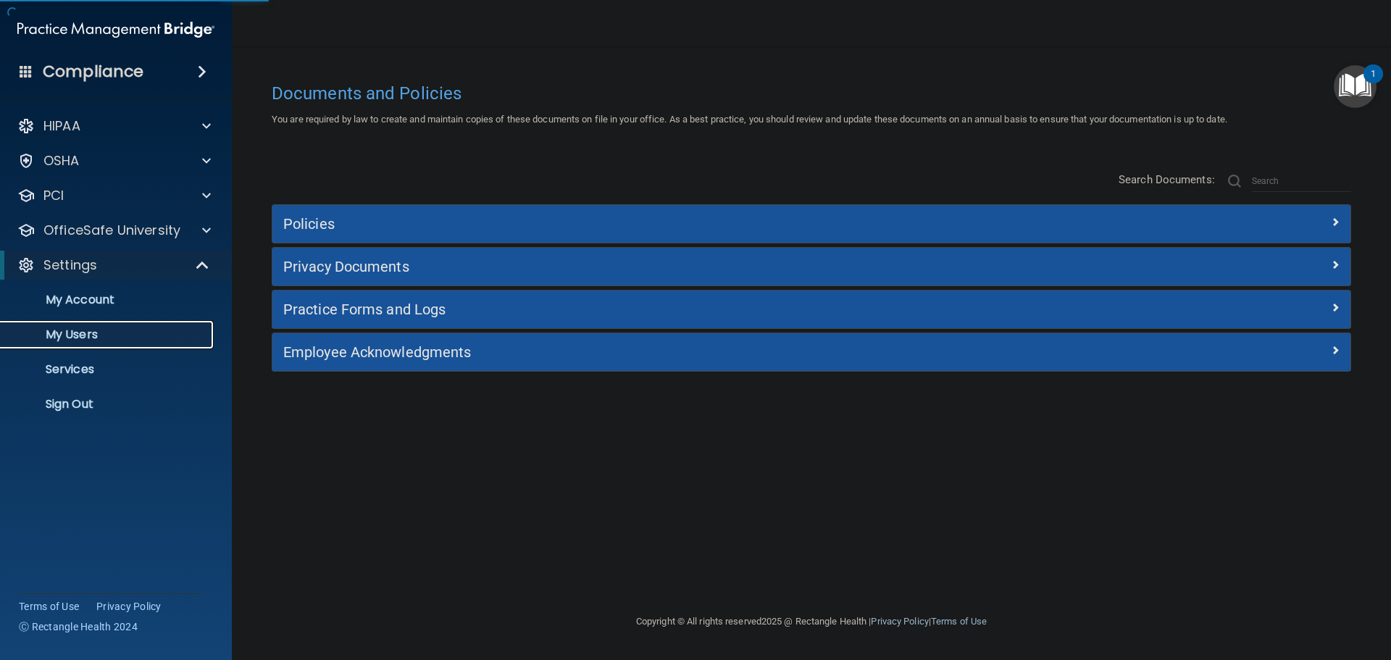
select select "20"
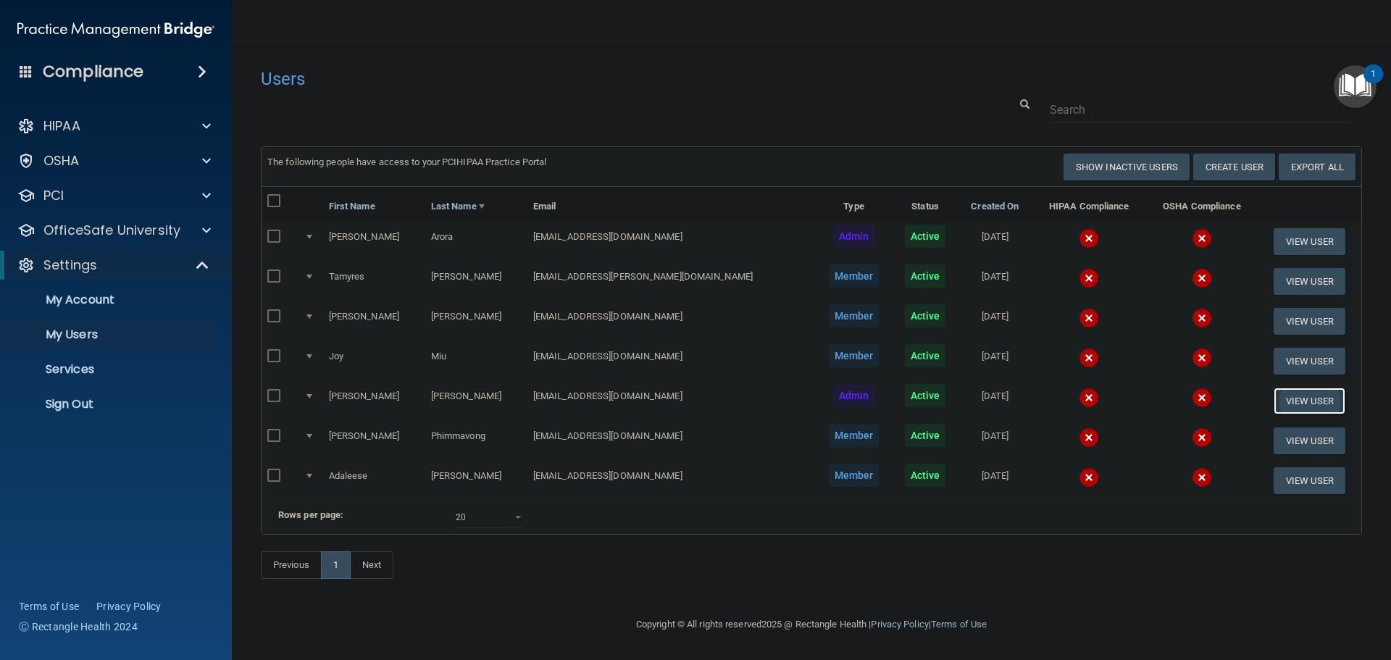
click at [1277, 398] on button "View User" at bounding box center [1310, 401] width 72 height 27
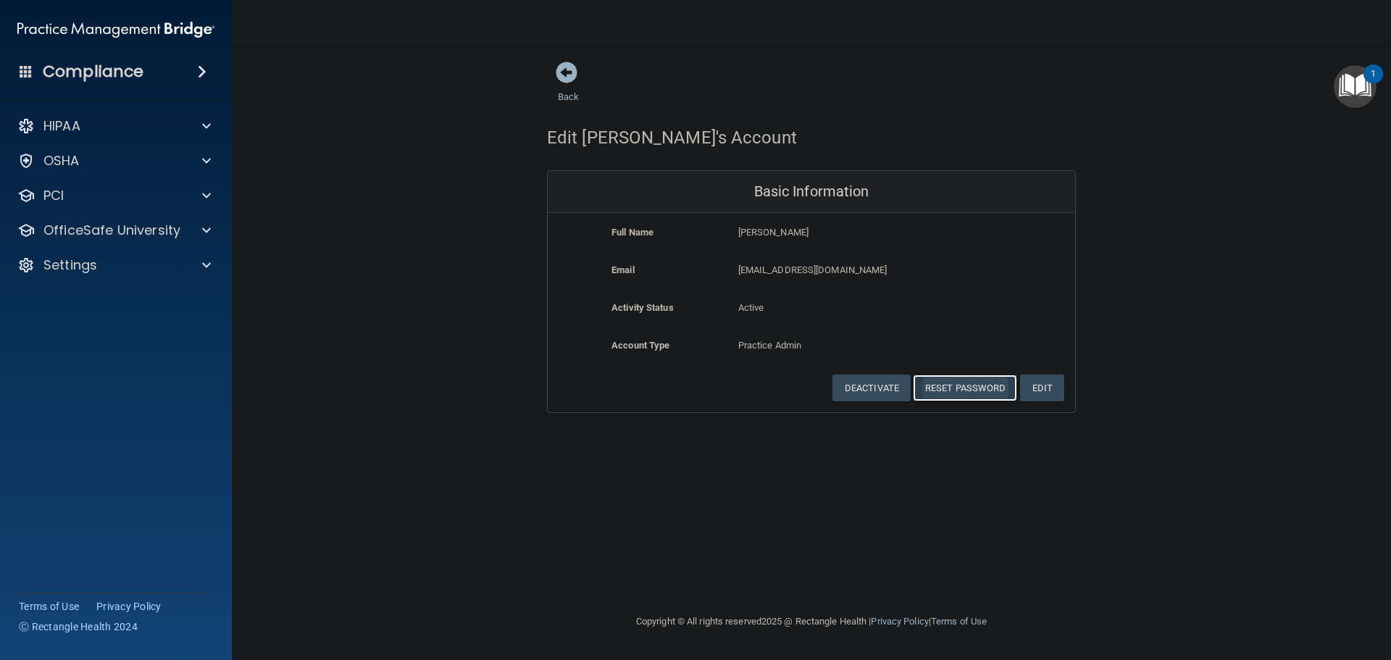
click at [985, 391] on button "Reset Password" at bounding box center [965, 388] width 104 height 27
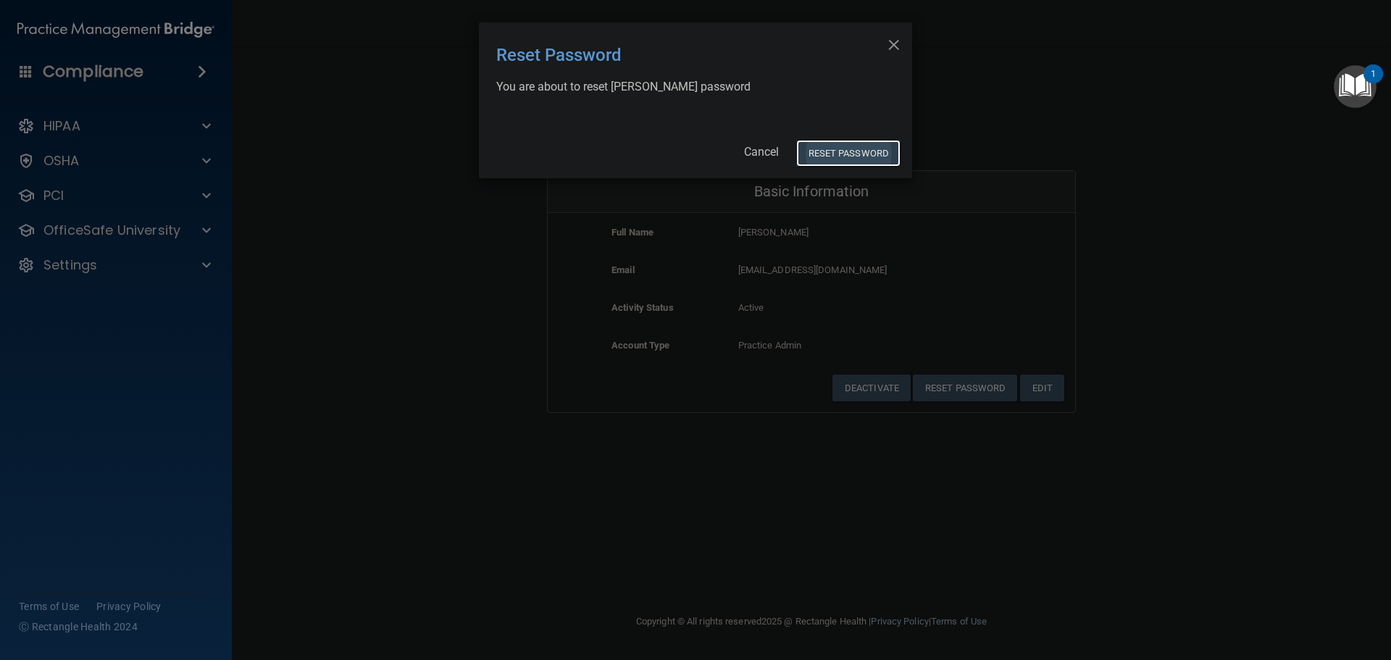
click at [871, 152] on button "Reset Password" at bounding box center [848, 153] width 104 height 27
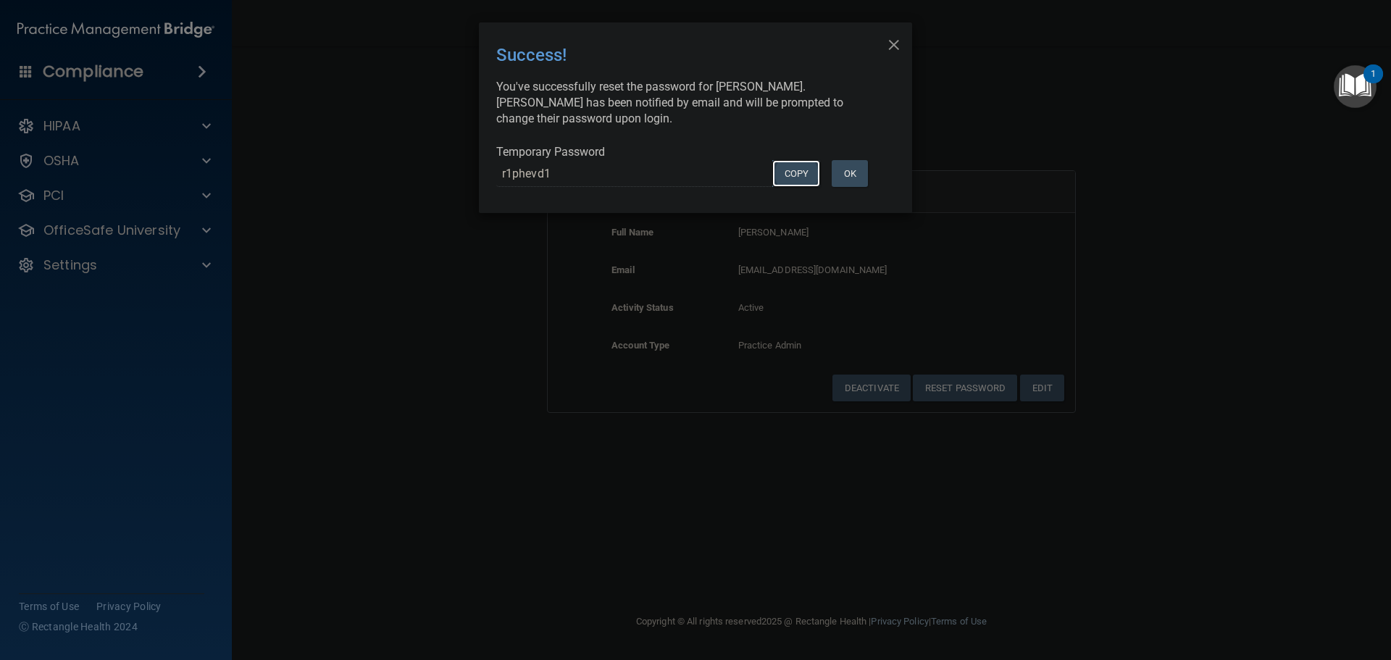
click at [791, 173] on button "COPY" at bounding box center [796, 173] width 48 height 27
click at [462, 277] on div "× Close Success! You've successfully reset the password for [PERSON_NAME]. [PER…" at bounding box center [695, 330] width 1391 height 660
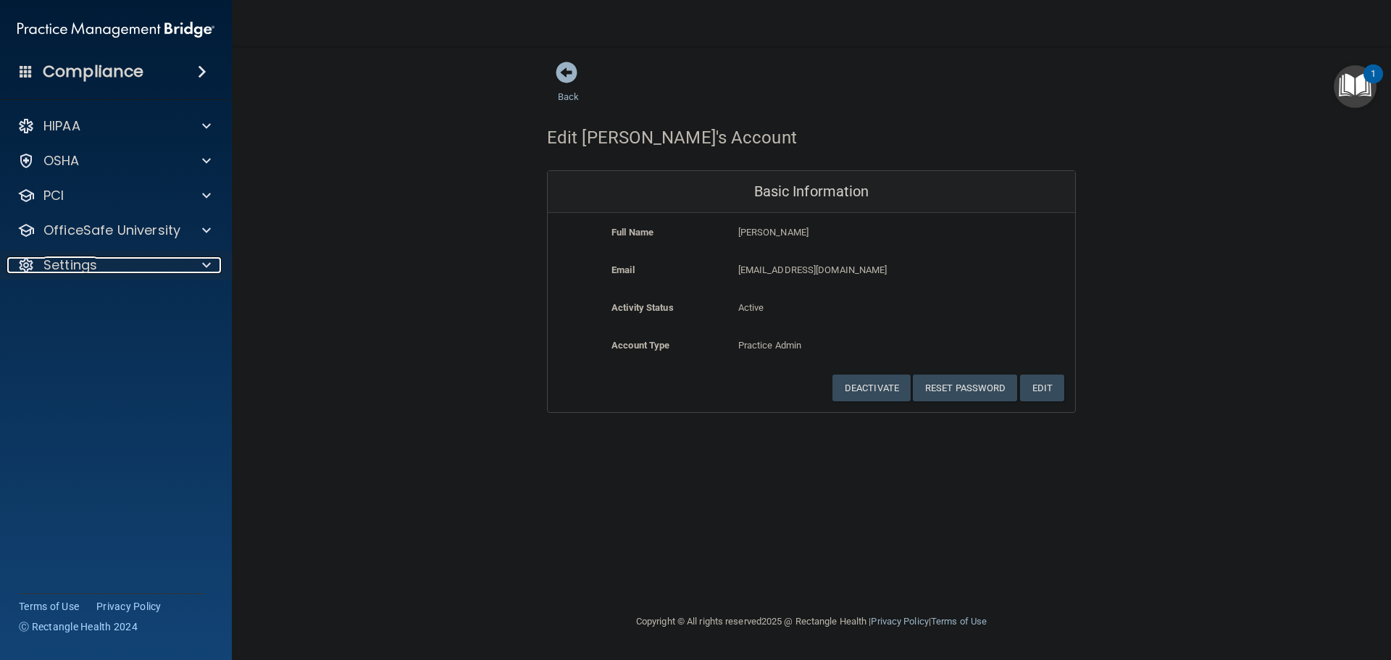
click at [193, 268] on div at bounding box center [203, 264] width 36 height 17
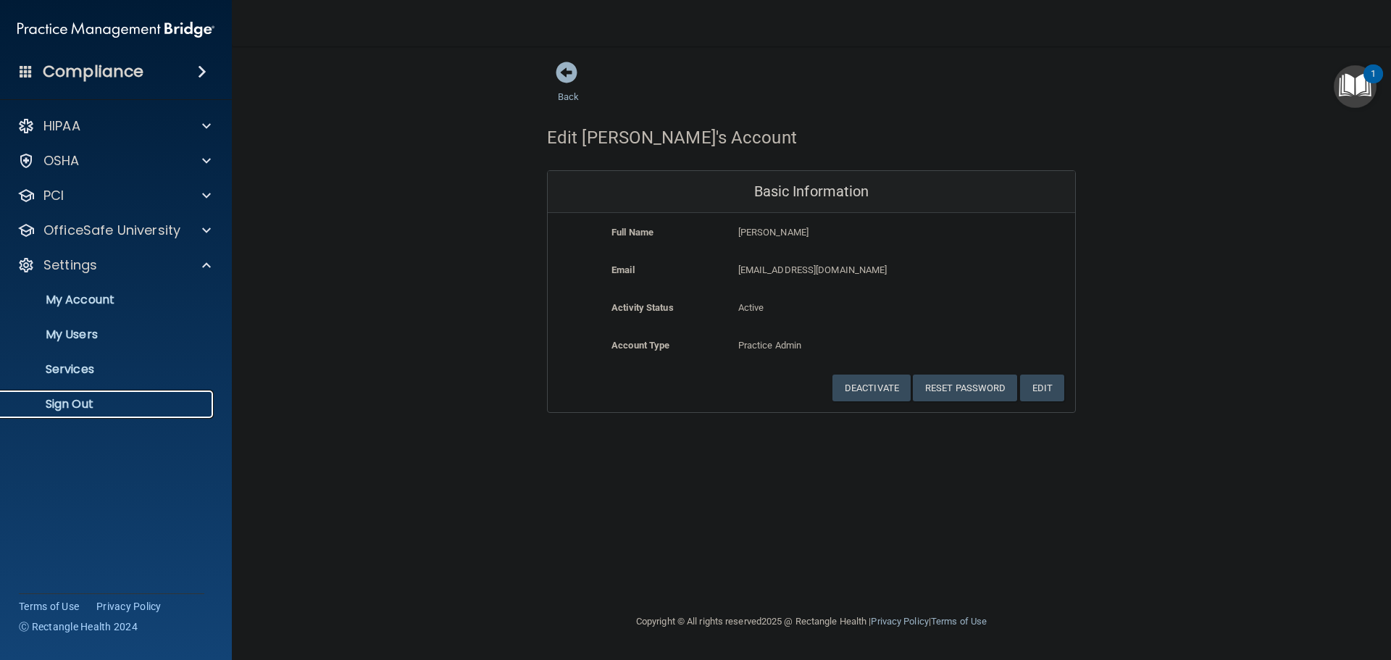
click at [62, 398] on p "Sign Out" at bounding box center [108, 404] width 198 height 14
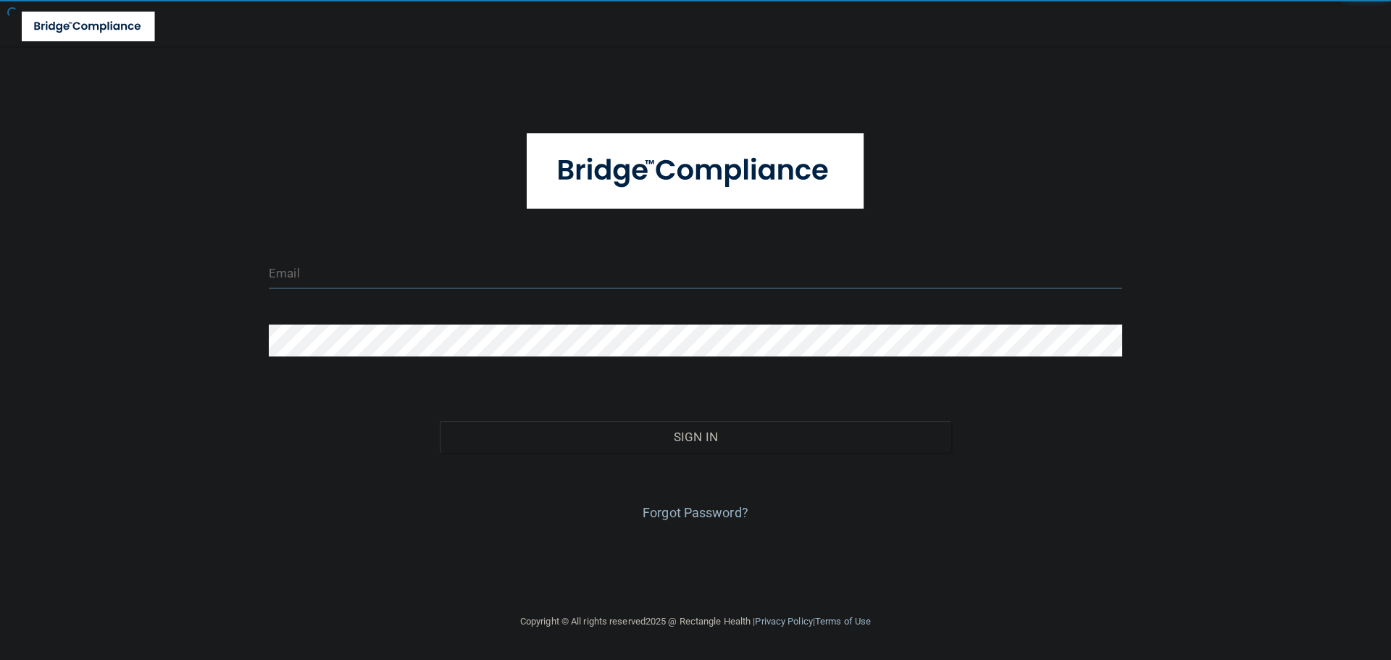
type input "[EMAIL_ADDRESS][DOMAIN_NAME]"
